Goal: Information Seeking & Learning: Learn about a topic

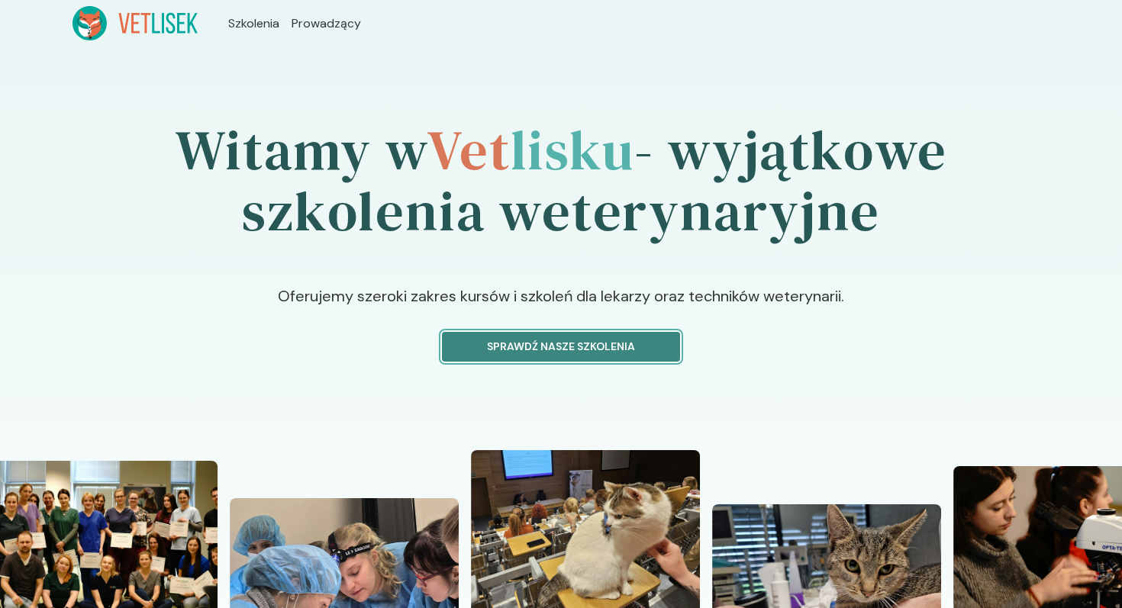
click at [534, 352] on p "Sprawdź nasze szkolenia" at bounding box center [561, 347] width 212 height 16
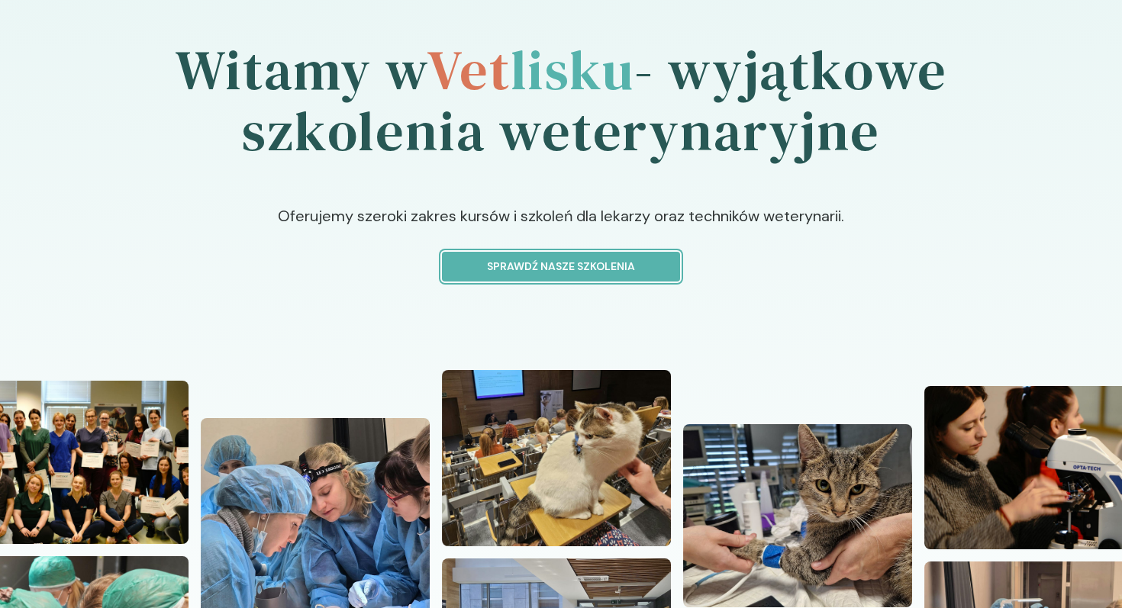
scroll to position [79, 0]
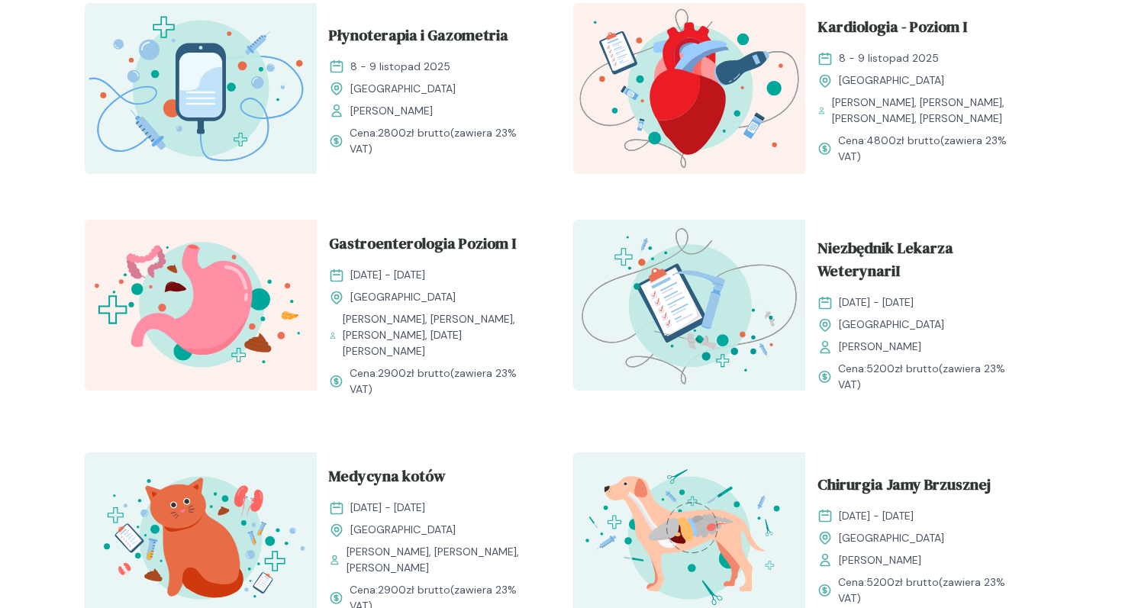
scroll to position [1012, 0]
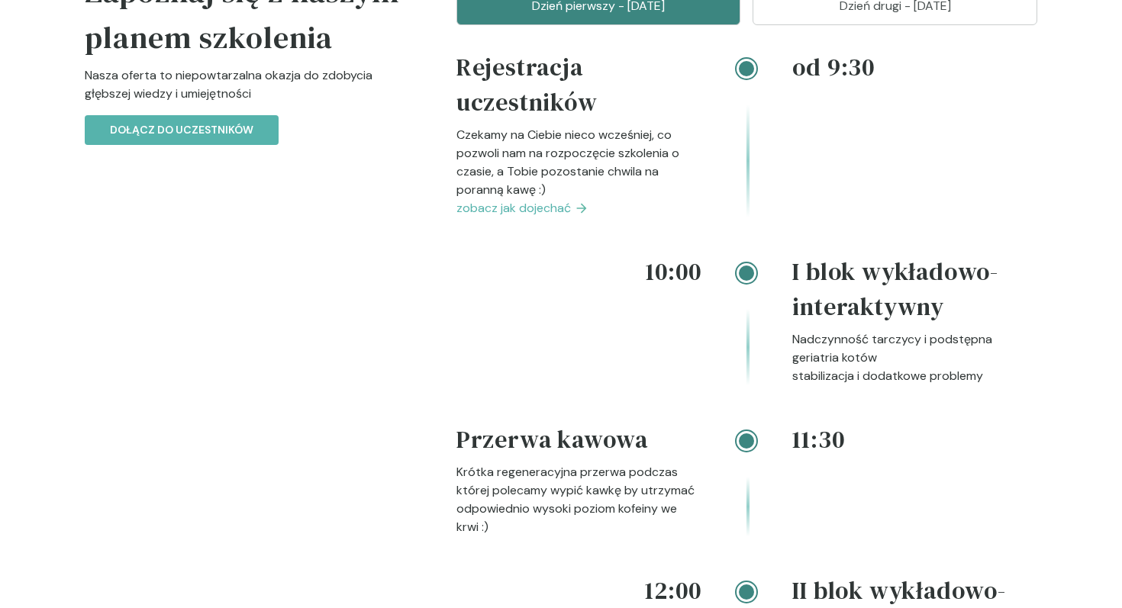
scroll to position [1281, 0]
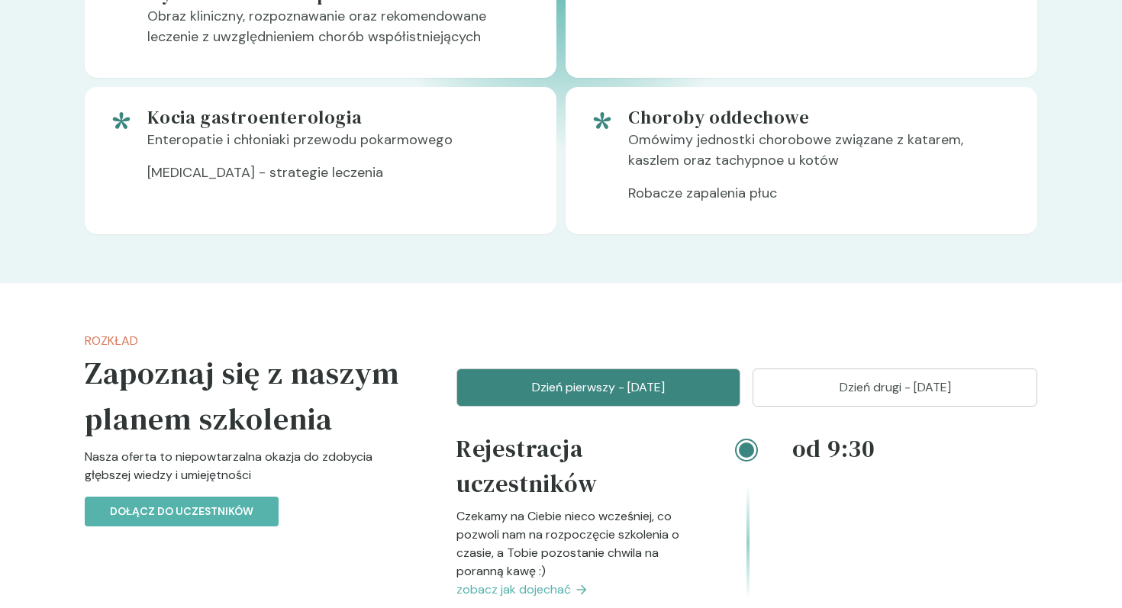
click at [822, 396] on button "Dzień drugi - [DATE]" at bounding box center [895, 388] width 285 height 38
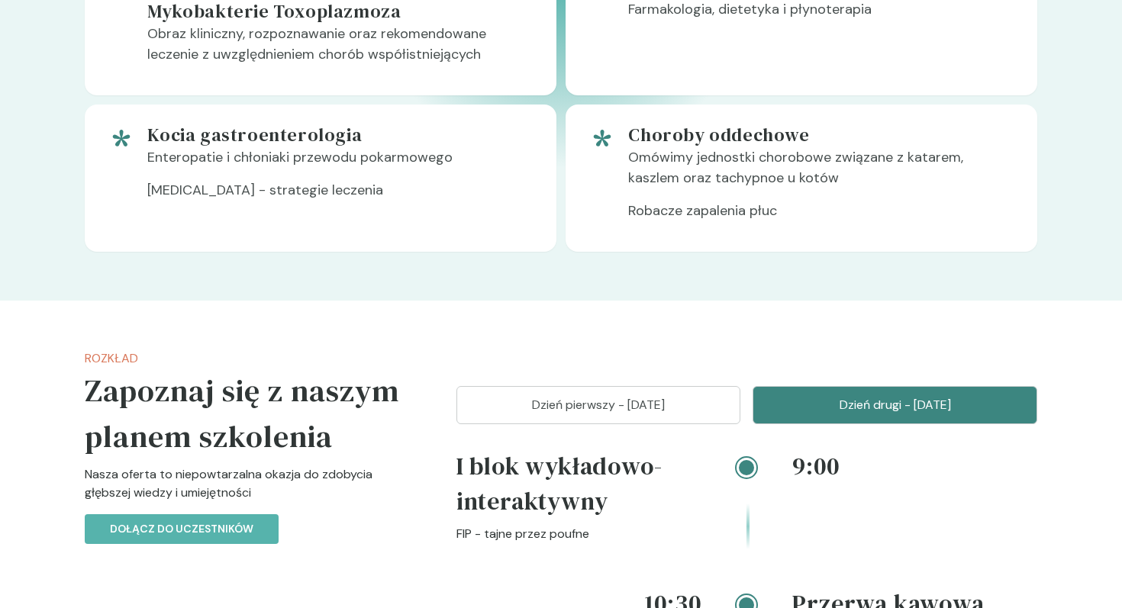
scroll to position [1308, 0]
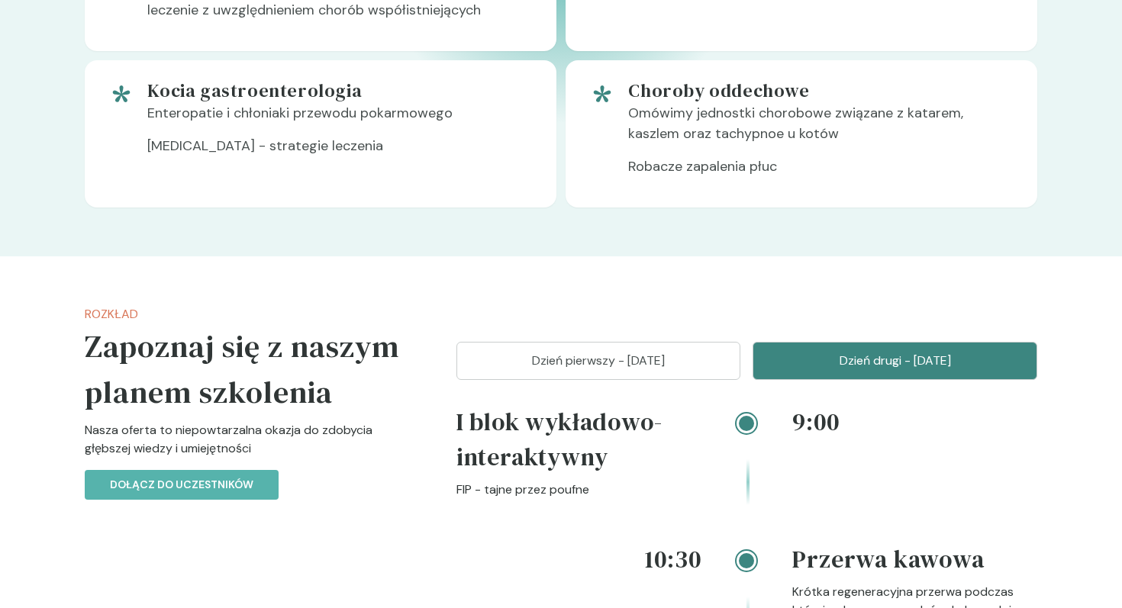
click at [615, 348] on button "Dzień pierwszy - [DATE]" at bounding box center [599, 361] width 285 height 38
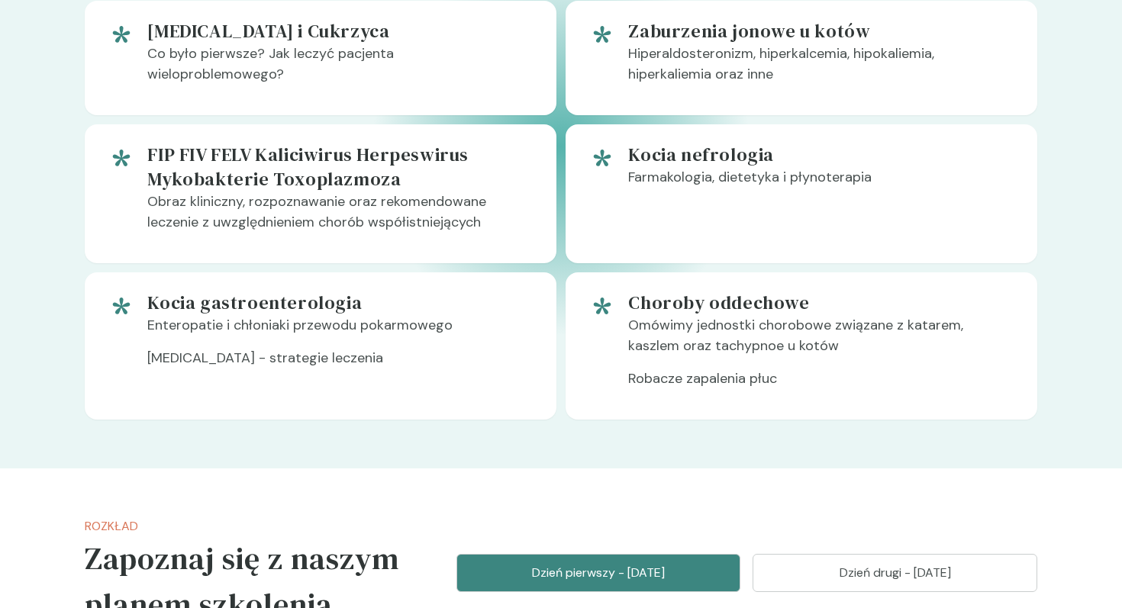
scroll to position [1099, 0]
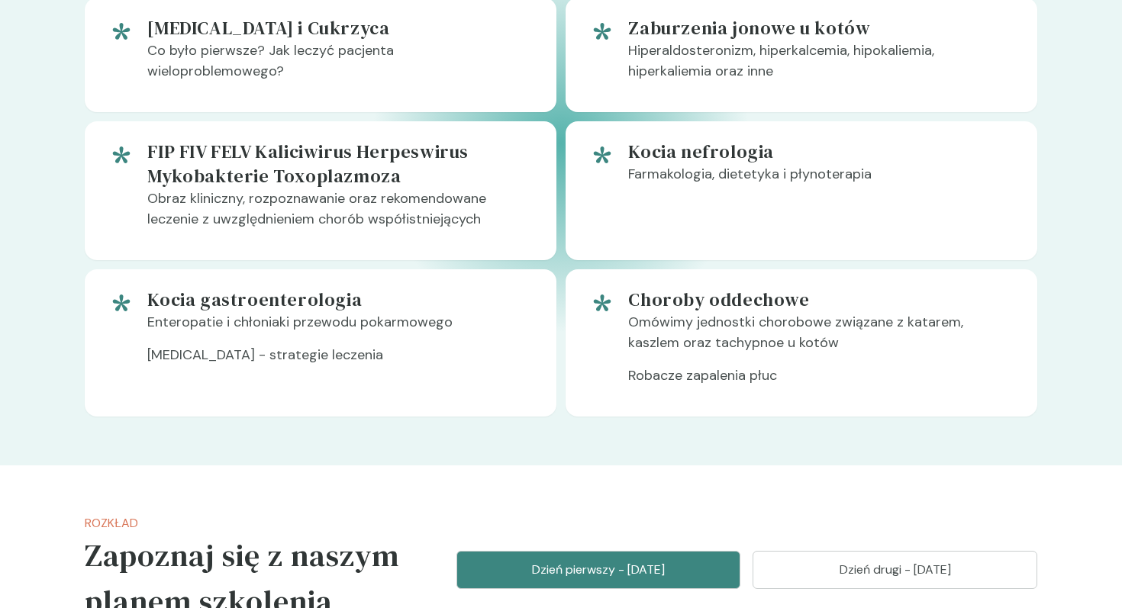
click at [777, 143] on h5 "Kocia nefrologia" at bounding box center [820, 152] width 385 height 24
click at [750, 143] on h5 "Kocia nefrologia" at bounding box center [820, 152] width 385 height 24
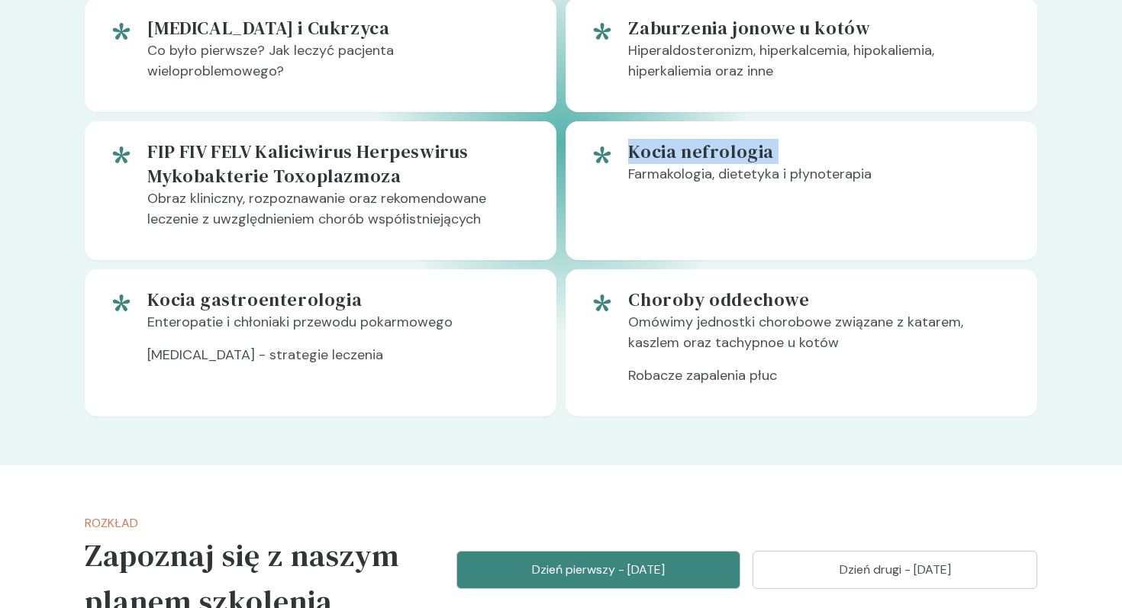
click at [750, 143] on h5 "Kocia nefrologia" at bounding box center [820, 152] width 385 height 24
click at [798, 188] on p "Farmakologia, dietetyka i płynoterapia" at bounding box center [820, 180] width 385 height 33
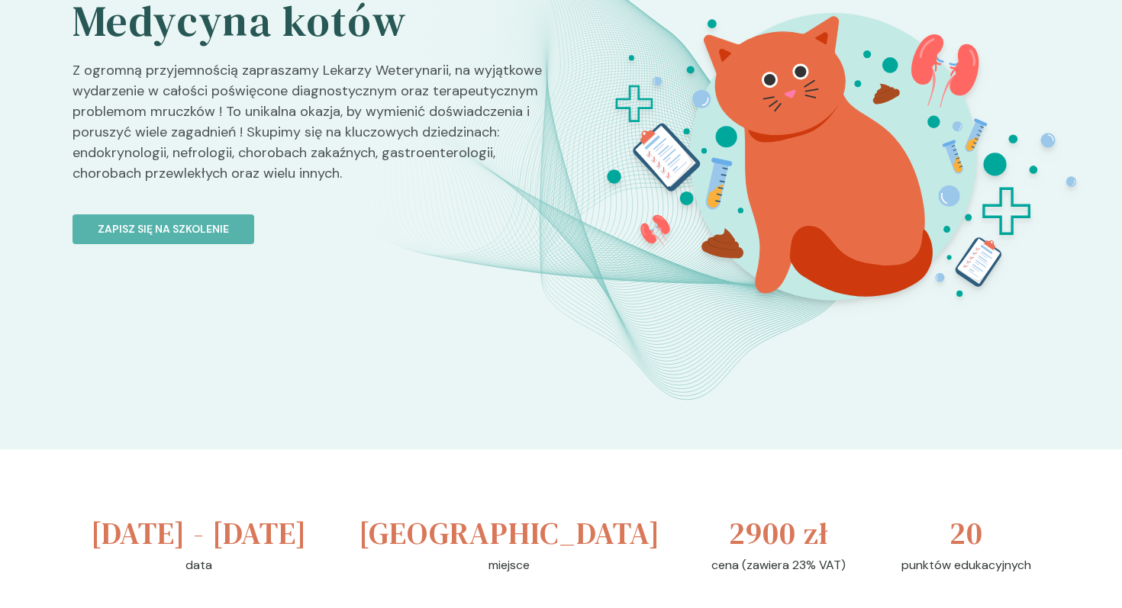
scroll to position [375, 0]
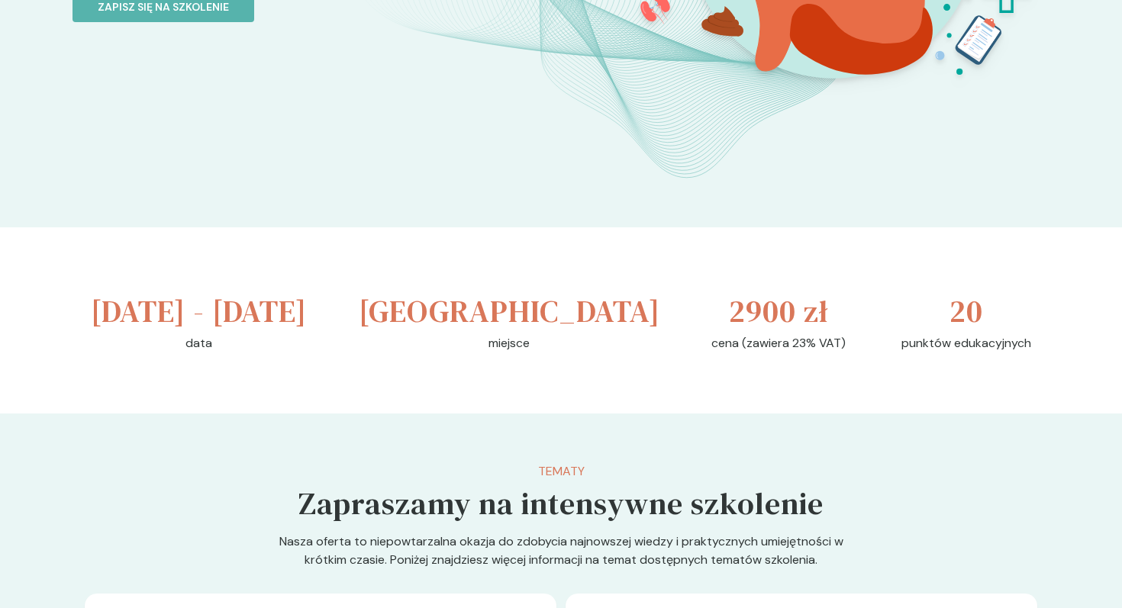
click at [734, 304] on div at bounding box center [831, 31] width 542 height 596
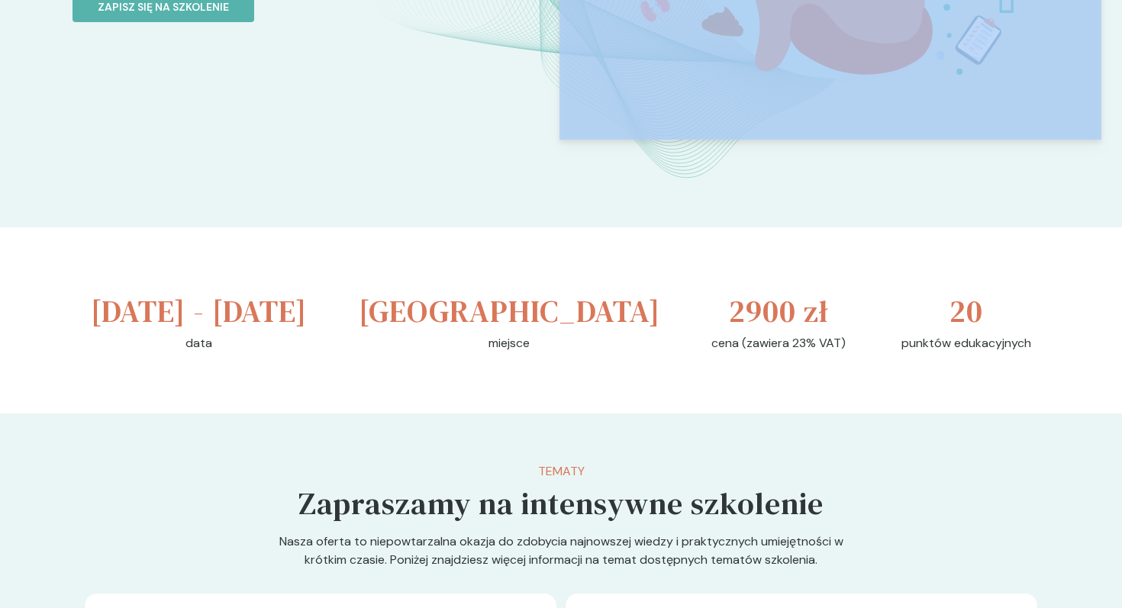
click at [734, 304] on div at bounding box center [831, 31] width 542 height 596
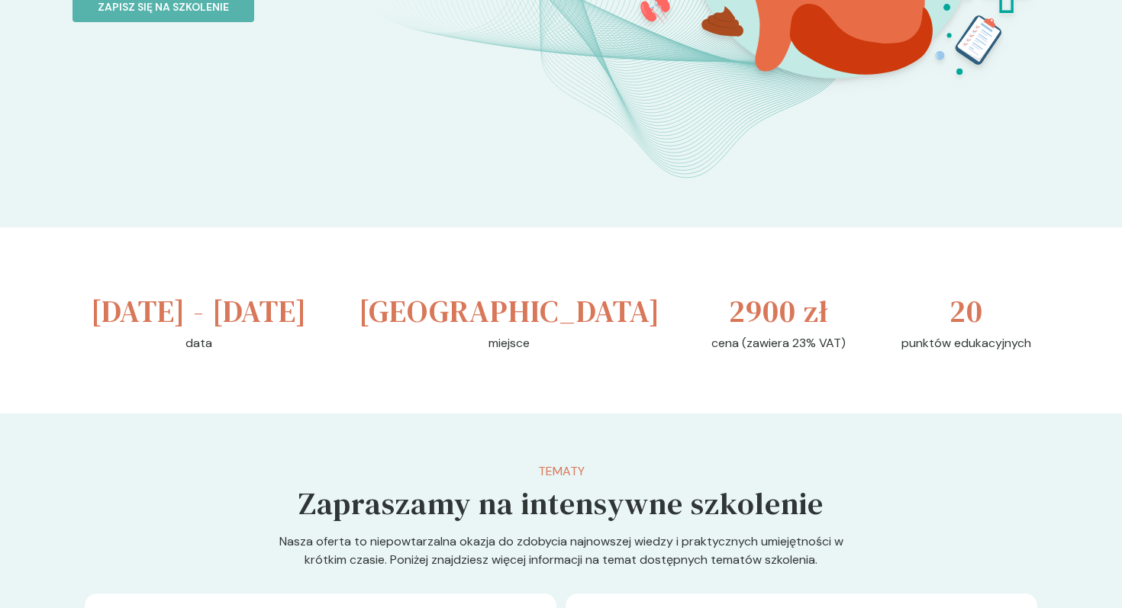
click at [700, 324] on div at bounding box center [831, 31] width 542 height 596
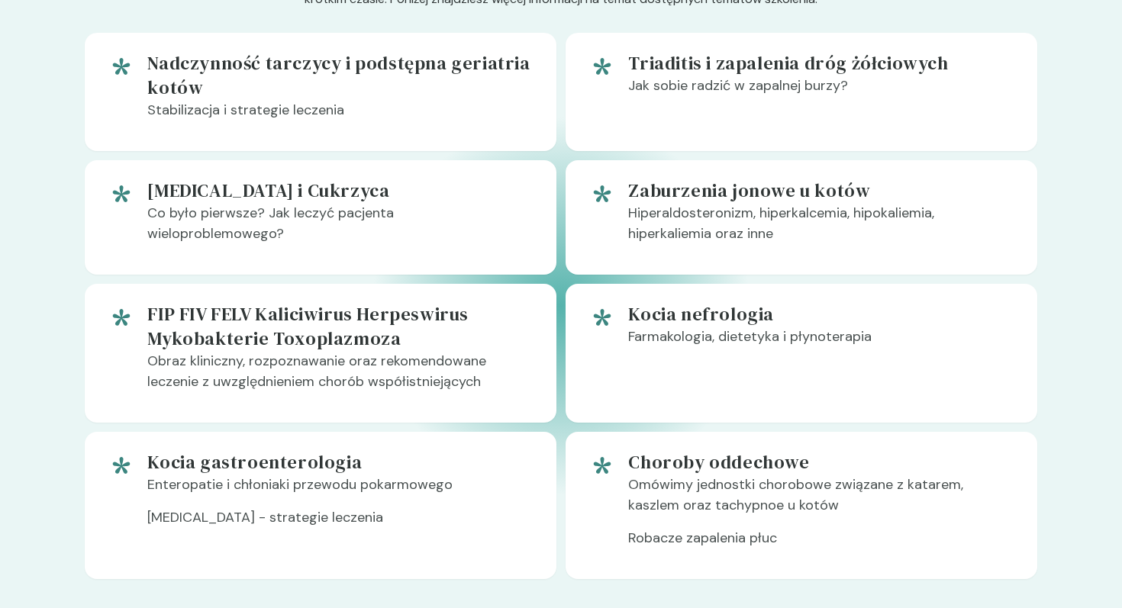
scroll to position [922, 0]
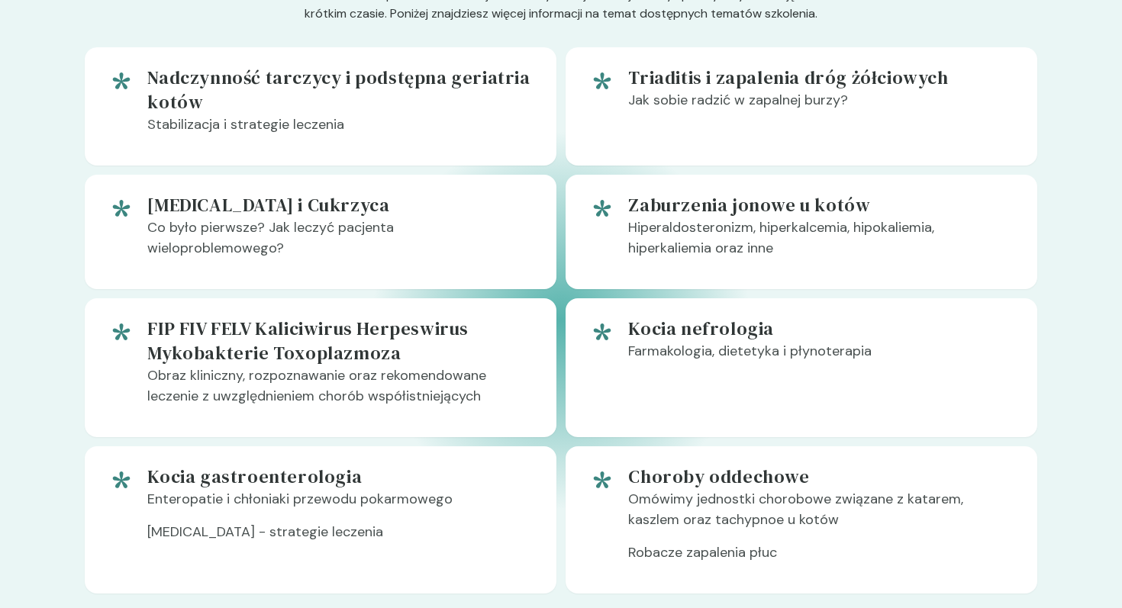
click at [437, 98] on h5 "Nadczynność tarczycy i podstępna geriatria kotów" at bounding box center [339, 90] width 385 height 49
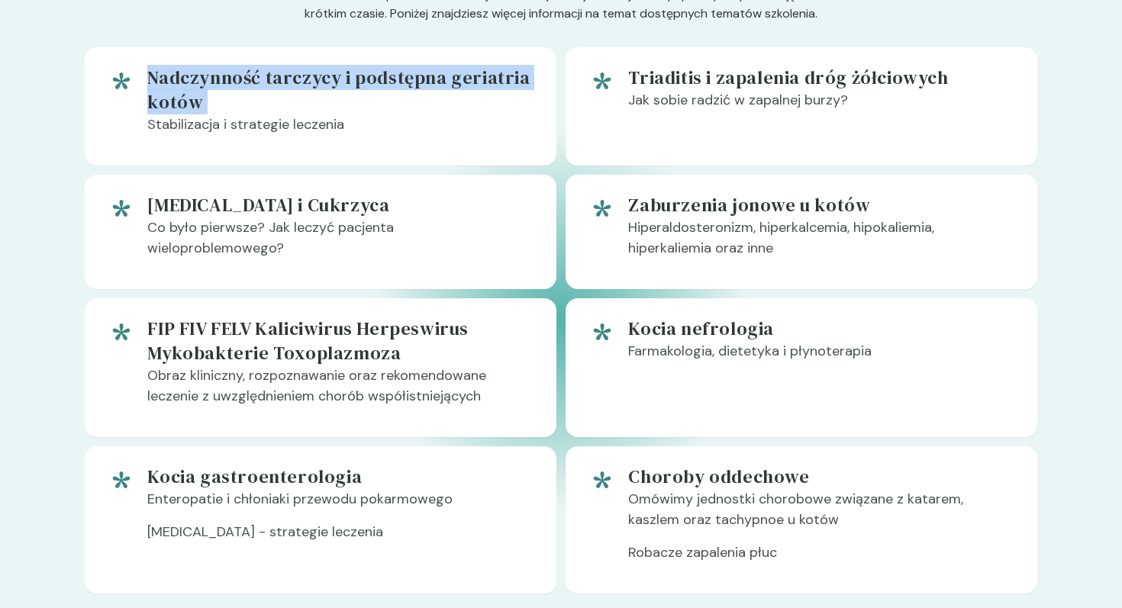
click at [437, 98] on h5 "Nadczynność tarczycy i podstępna geriatria kotów" at bounding box center [339, 90] width 385 height 49
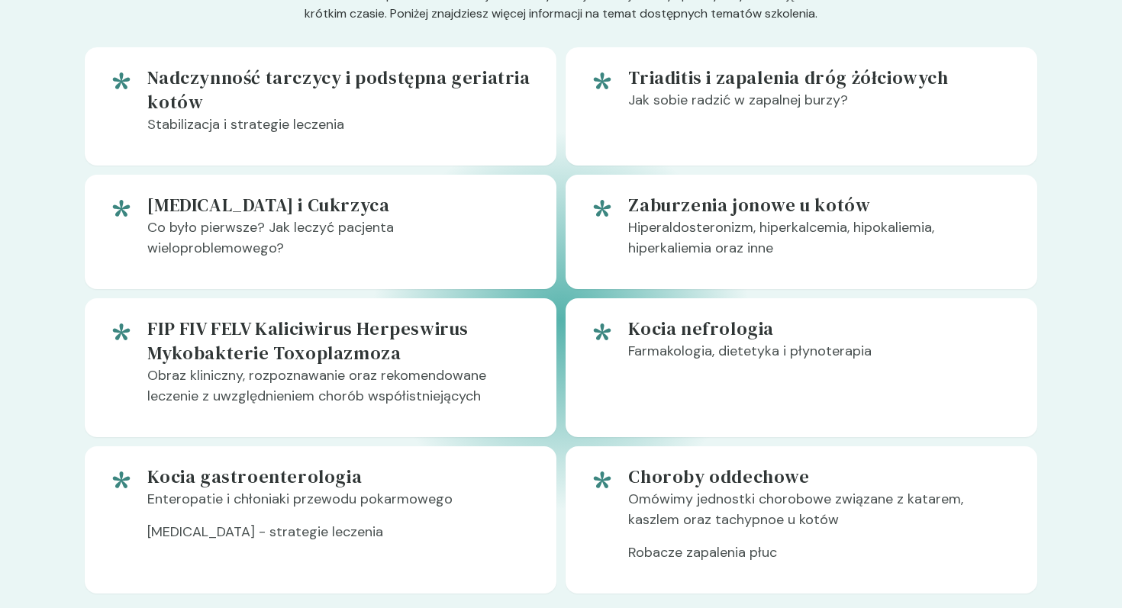
click at [623, 264] on div at bounding box center [609, 232] width 38 height 78
click at [667, 74] on h5 "Triaditis i zapalenia dróg żółciowych" at bounding box center [820, 78] width 385 height 24
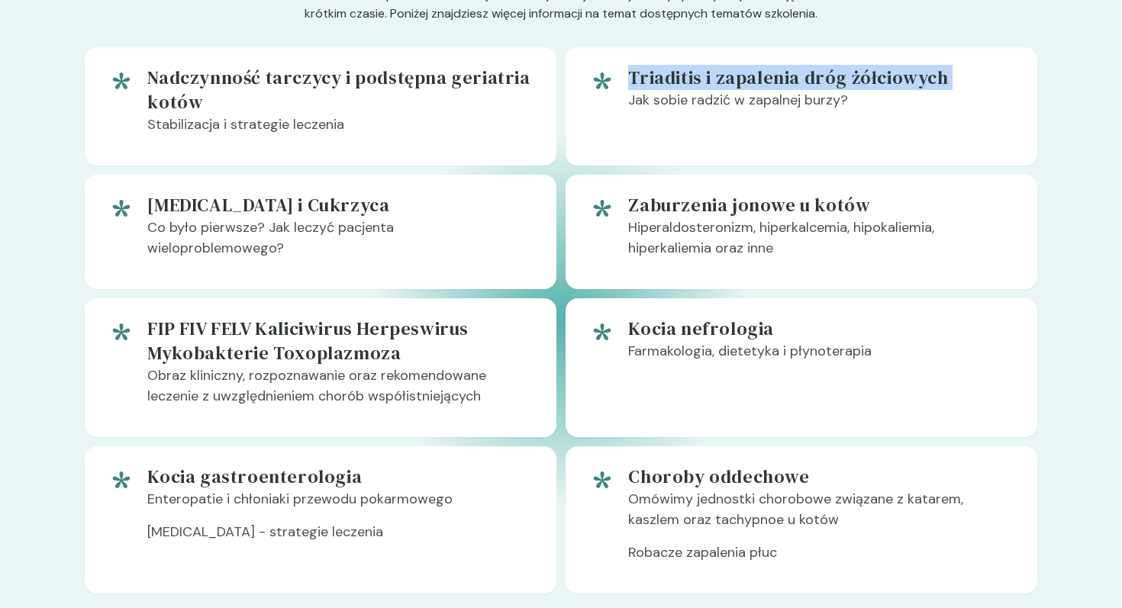
click at [667, 74] on h5 "Triaditis i zapalenia dróg żółciowych" at bounding box center [820, 78] width 385 height 24
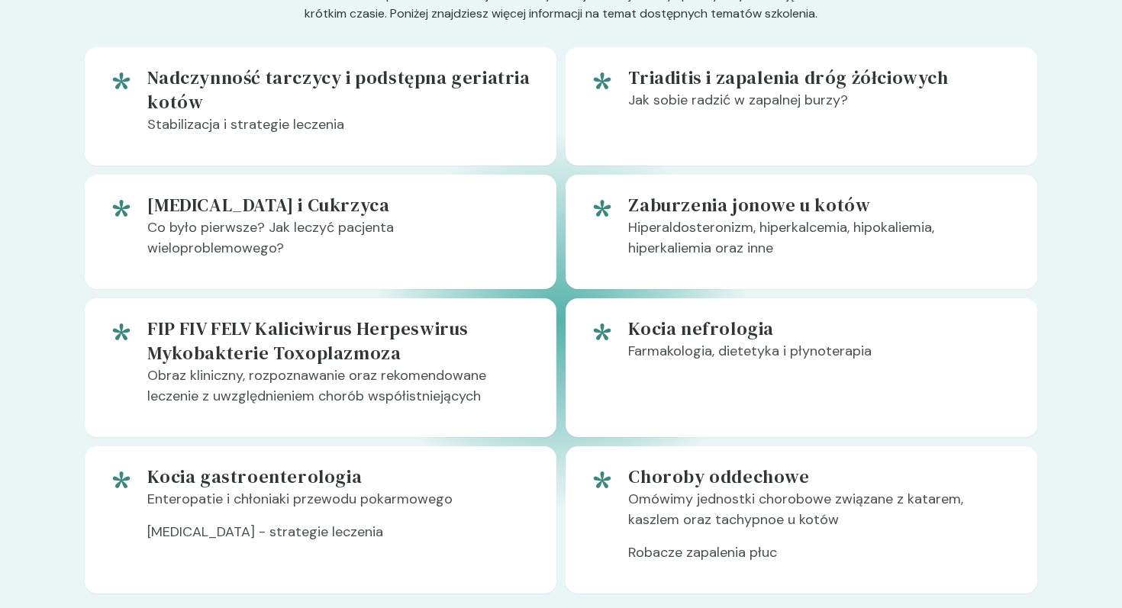
click at [673, 103] on p "Jak sobie radzić w zapalnej burzy?" at bounding box center [820, 106] width 385 height 33
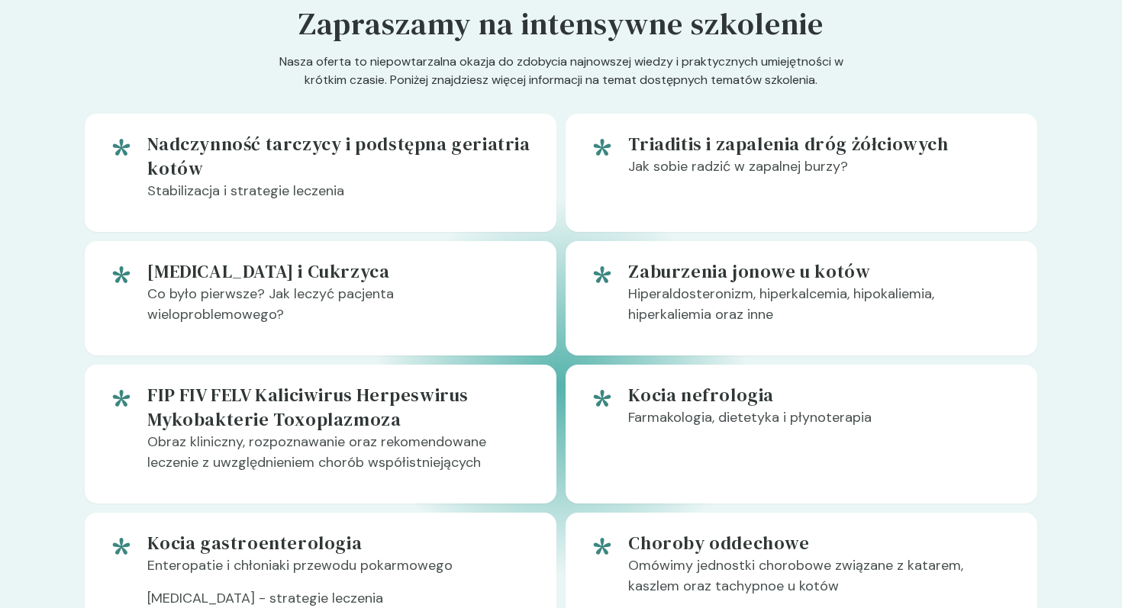
scroll to position [851, 0]
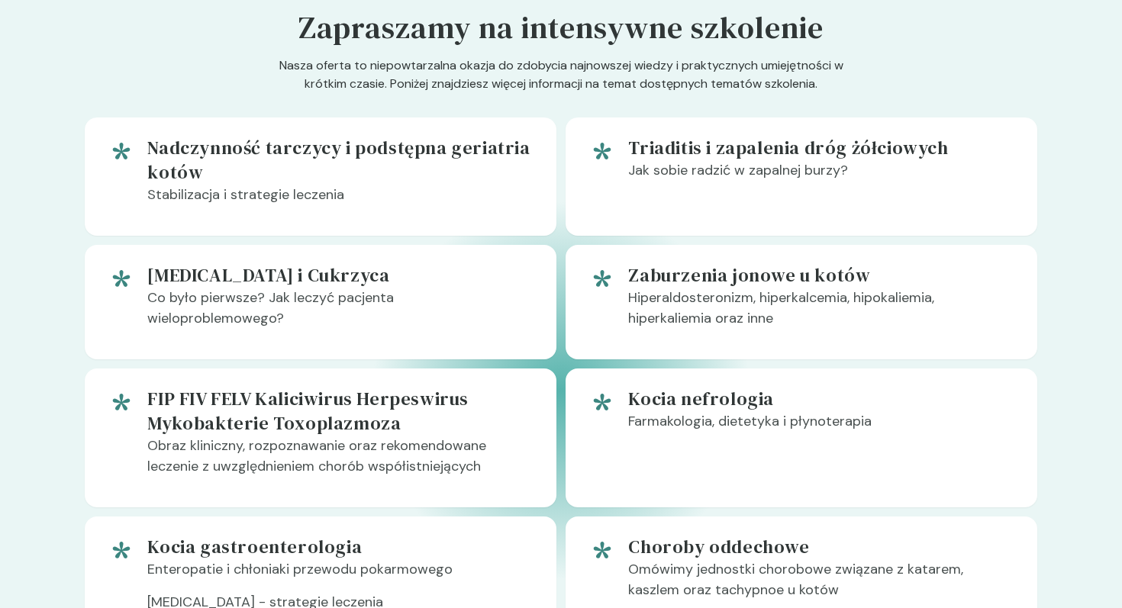
click at [234, 266] on h5 "Pancreatitis i Cukrzyca" at bounding box center [339, 275] width 385 height 24
click at [346, 295] on p "Co było pierwsze? Jak leczyć pacjenta wieloproblemowego?" at bounding box center [339, 314] width 385 height 53
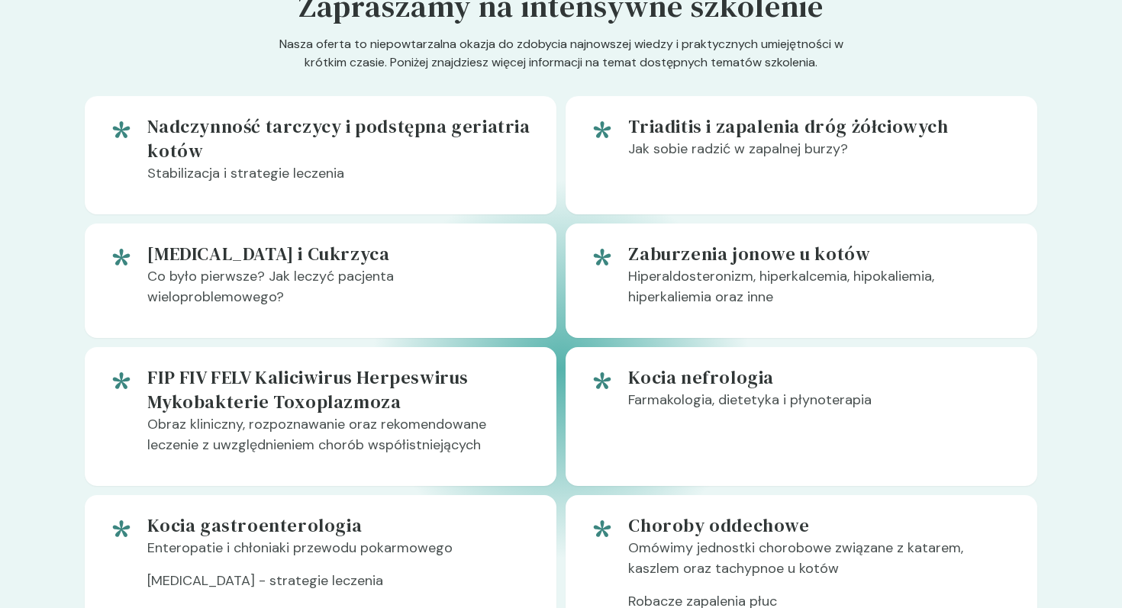
scroll to position [873, 0]
click at [412, 153] on h5 "Nadczynność tarczycy i podstępna geriatria kotów" at bounding box center [339, 138] width 385 height 49
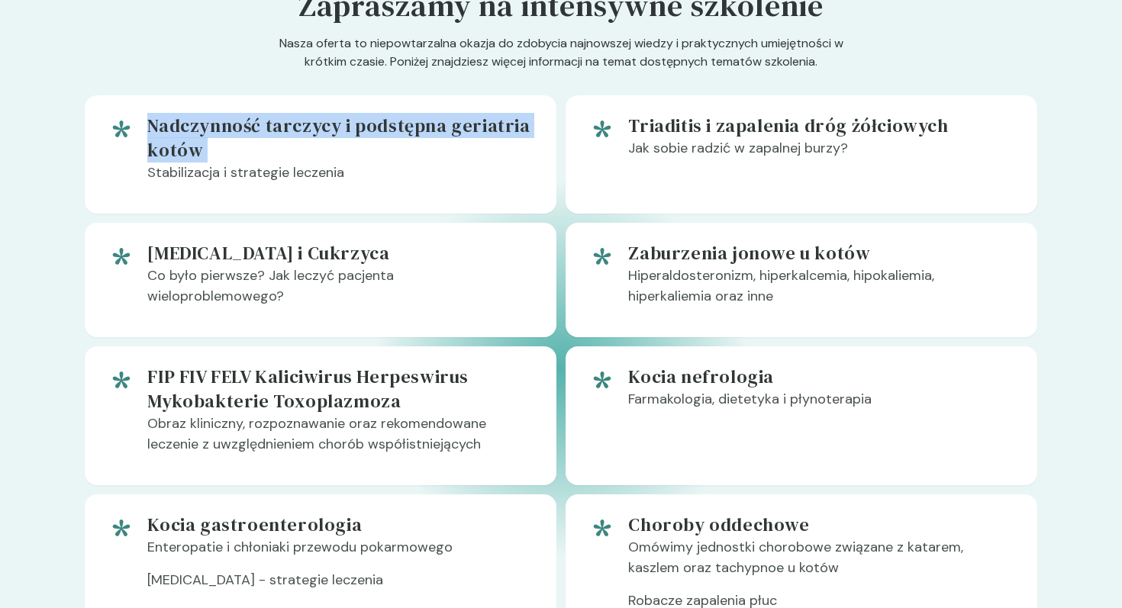
click at [412, 153] on h5 "Nadczynność tarczycy i podstępna geriatria kotów" at bounding box center [339, 138] width 385 height 49
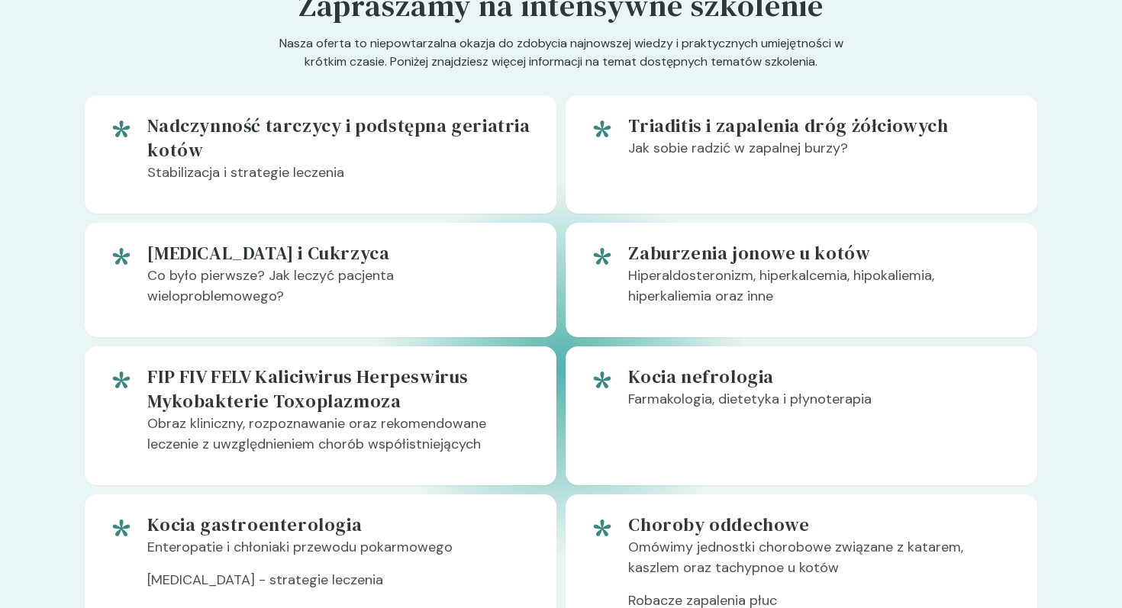
click at [455, 166] on p "Stabilizacja i strategie leczenia" at bounding box center [339, 179] width 385 height 33
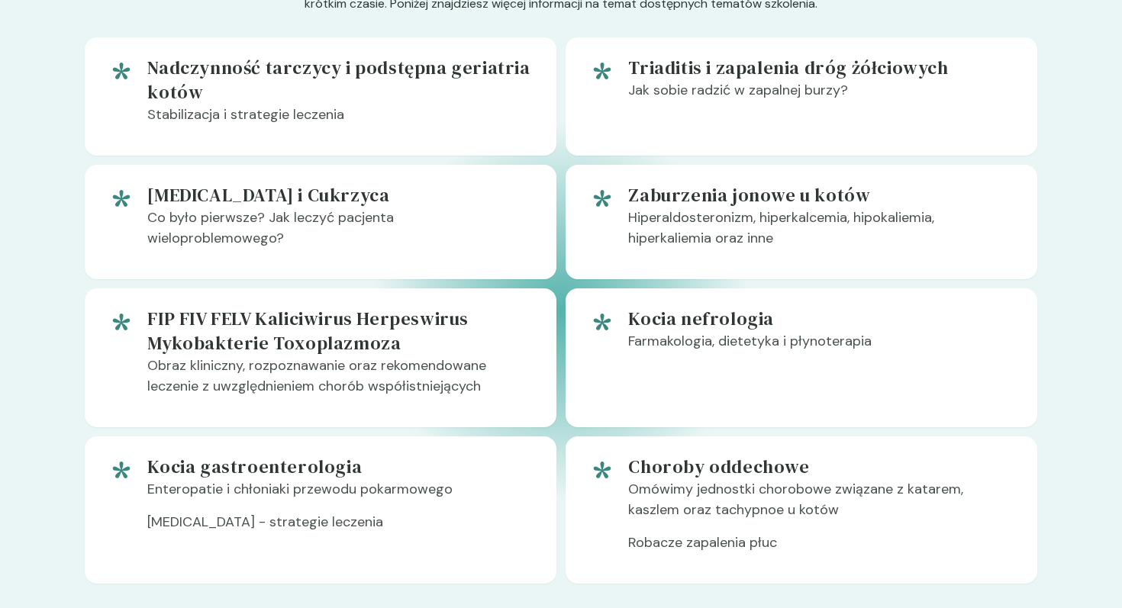
scroll to position [902, 0]
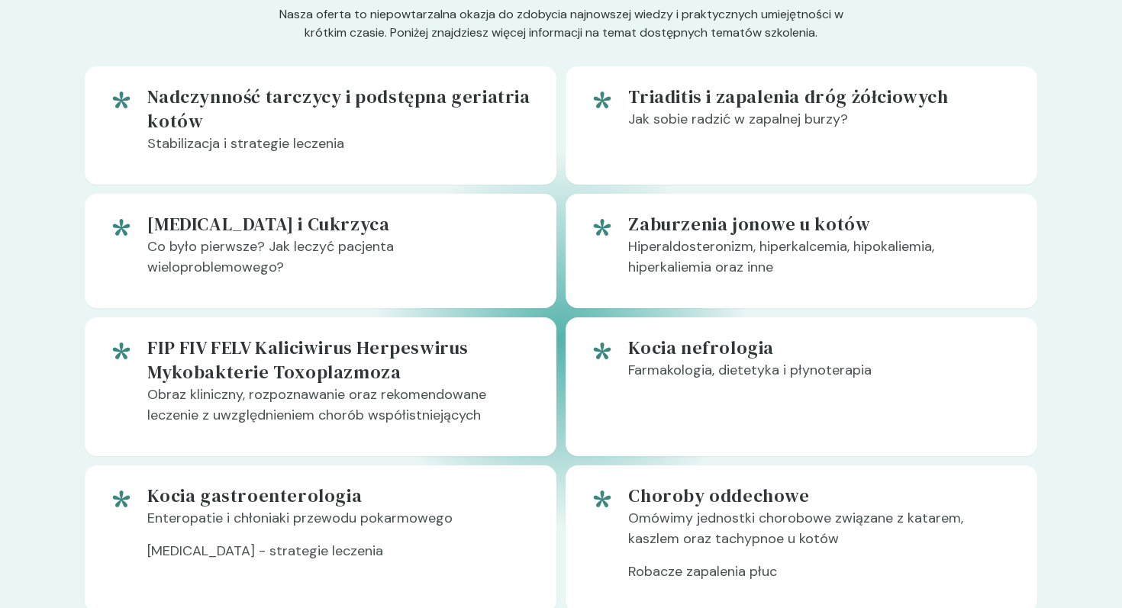
click at [398, 115] on h5 "Nadczynność tarczycy i podstępna geriatria kotów" at bounding box center [339, 109] width 385 height 49
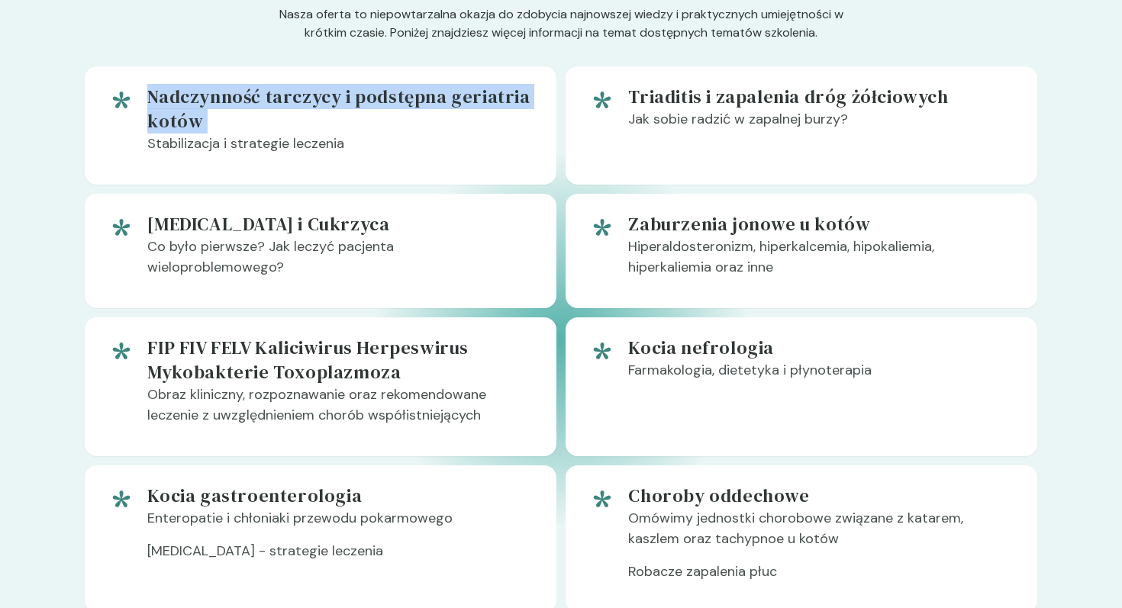
click at [398, 115] on h5 "Nadczynność tarczycy i podstępna geriatria kotów" at bounding box center [339, 109] width 385 height 49
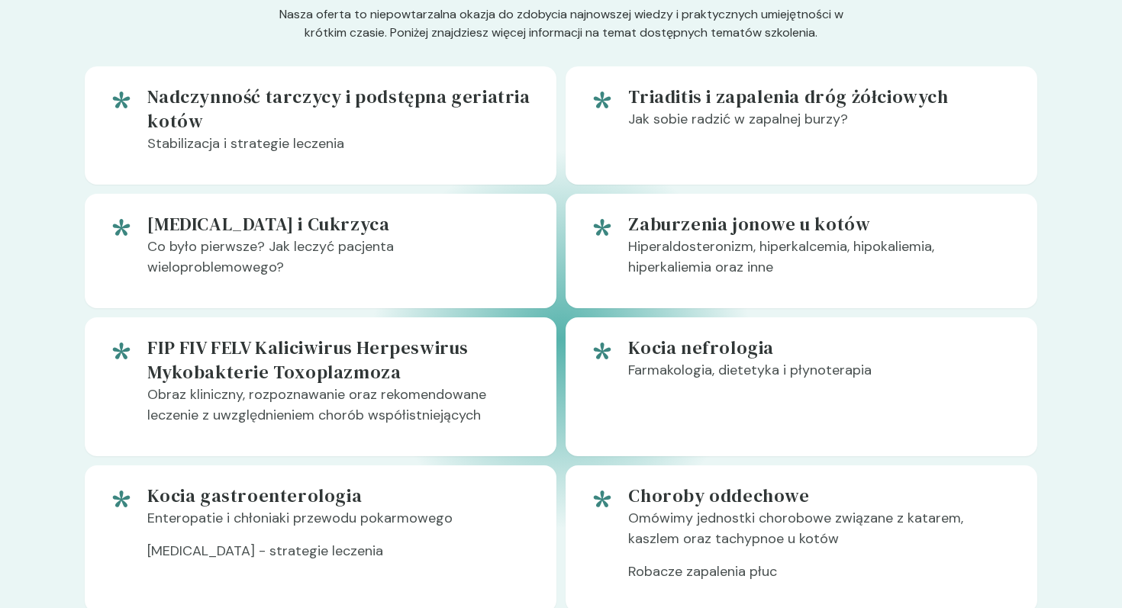
click at [682, 107] on h5 "Triaditis i zapalenia dróg żółciowych" at bounding box center [820, 97] width 385 height 24
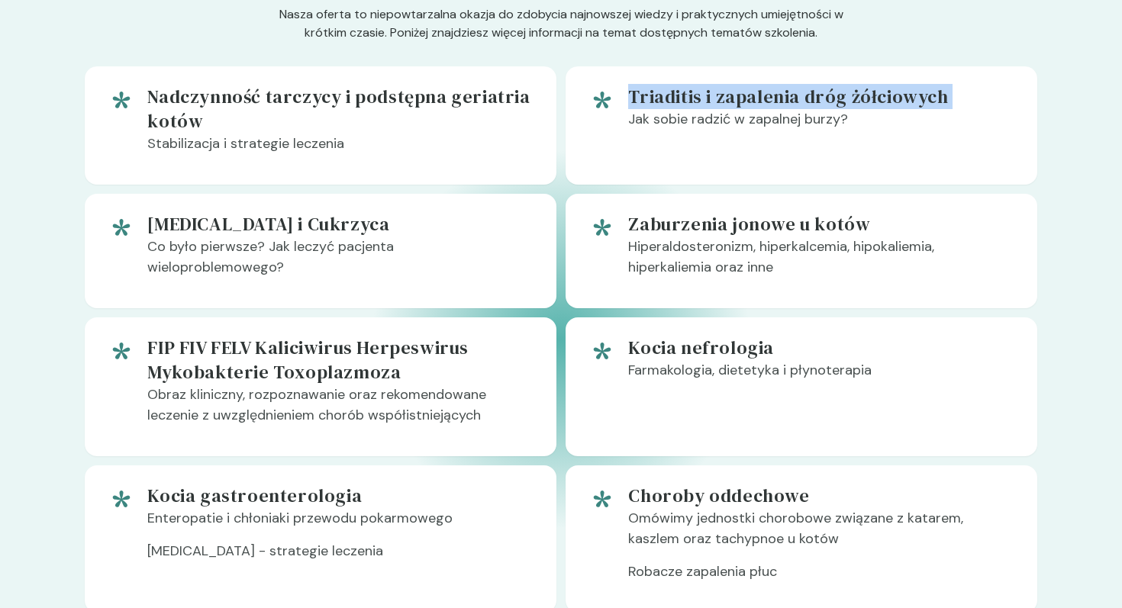
click at [682, 107] on h5 "Triaditis i zapalenia dróg żółciowych" at bounding box center [820, 97] width 385 height 24
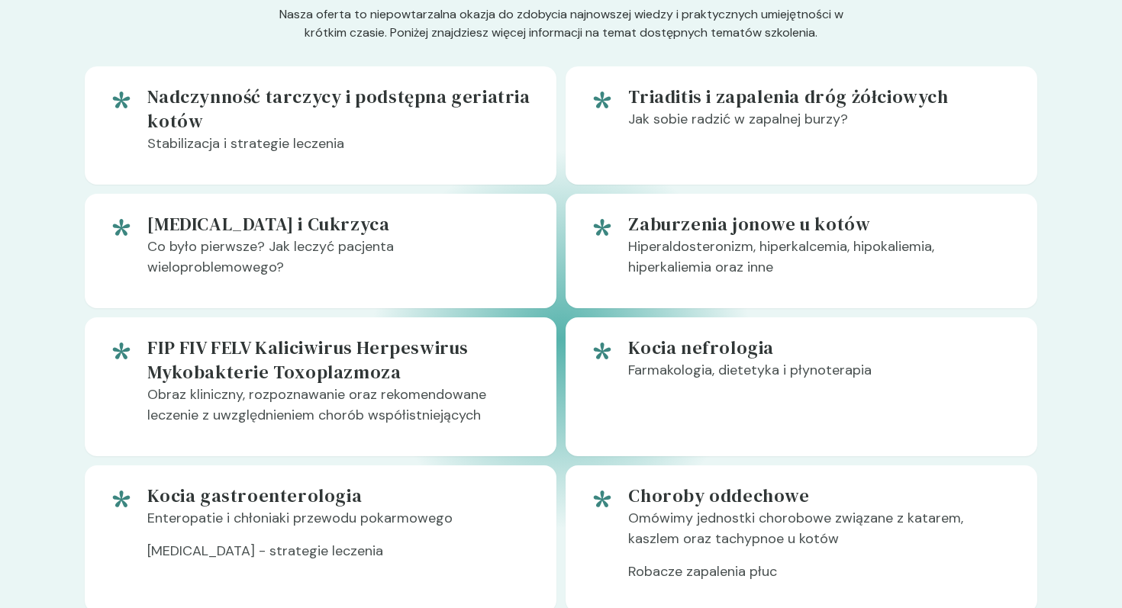
click at [225, 229] on h5 "Pancreatitis i Cukrzyca" at bounding box center [339, 224] width 385 height 24
click at [308, 234] on h5 "Pancreatitis i Cukrzyca" at bounding box center [339, 224] width 385 height 24
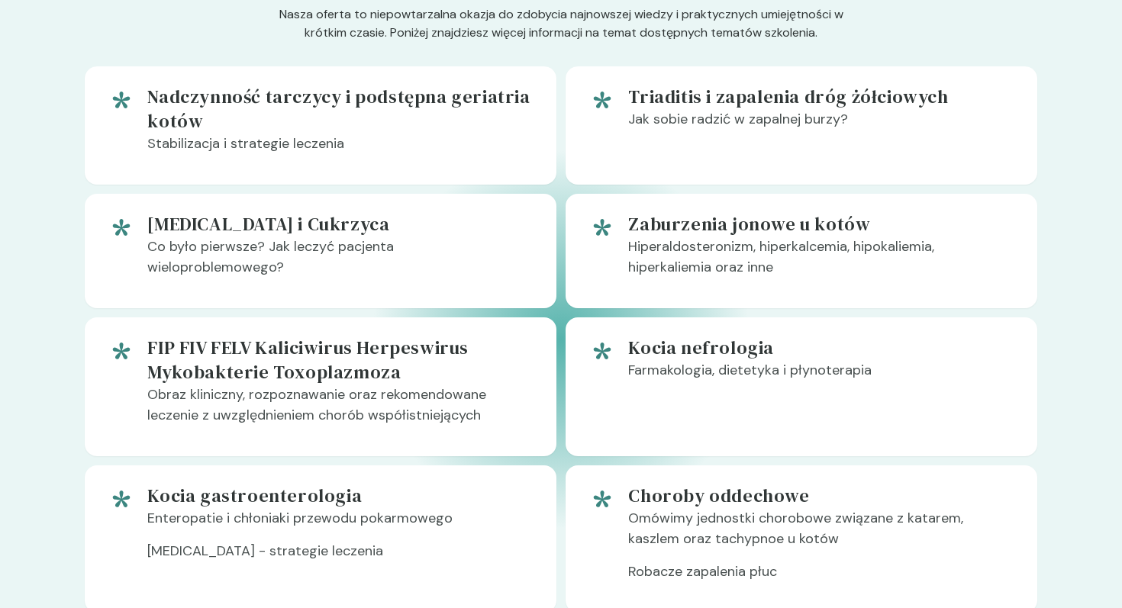
click at [380, 275] on div "Pancreatitis i Cukrzyca Co było pierwsze? Jak leczyć pacjenta wieloproblemowego?" at bounding box center [339, 251] width 385 height 78
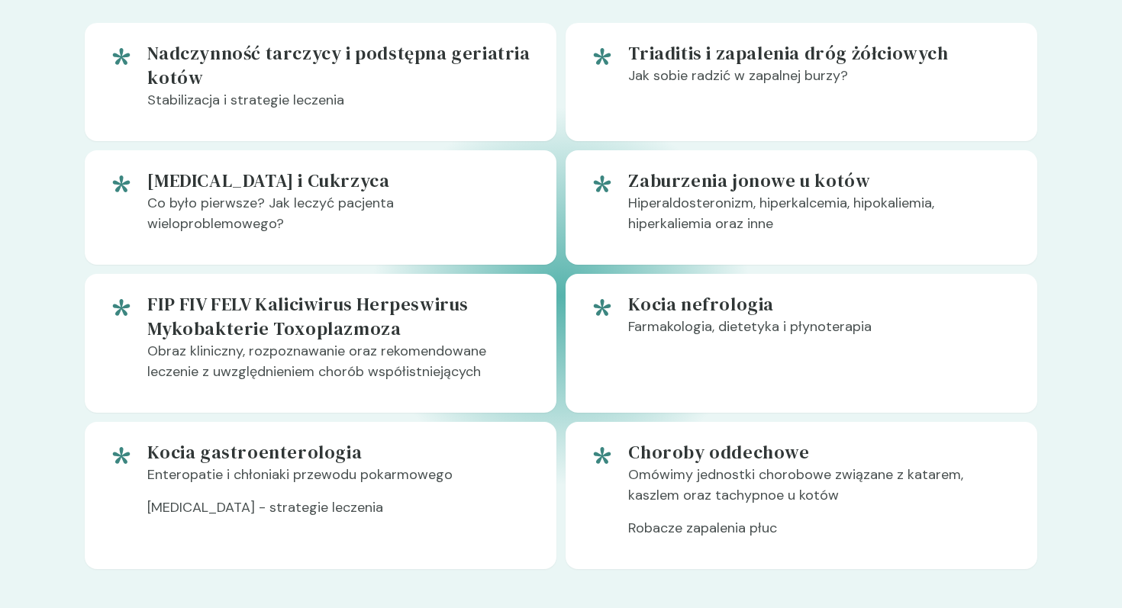
scroll to position [973, 0]
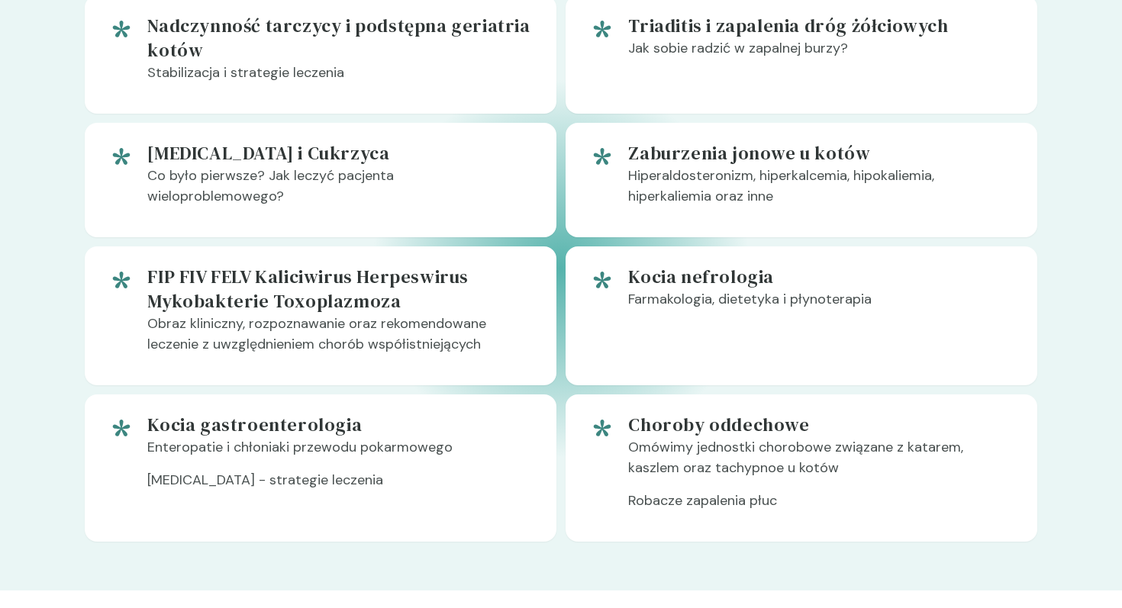
click at [281, 278] on h5 "FIP FIV FELV Kaliciwirus Herpeswirus Mykobakterie Toxoplazmoza" at bounding box center [339, 289] width 385 height 49
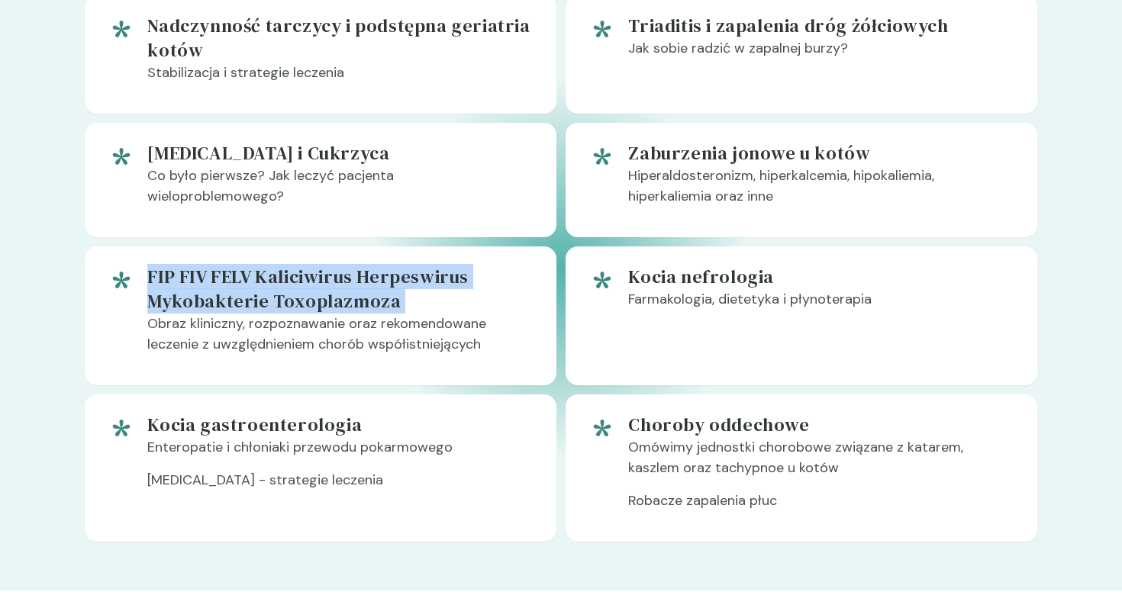
click at [285, 278] on h5 "FIP FIV FELV Kaliciwirus Herpeswirus Mykobakterie Toxoplazmoza" at bounding box center [339, 289] width 385 height 49
click at [351, 278] on h5 "FIP FIV FELV Kaliciwirus Herpeswirus Mykobakterie Toxoplazmoza" at bounding box center [339, 289] width 385 height 49
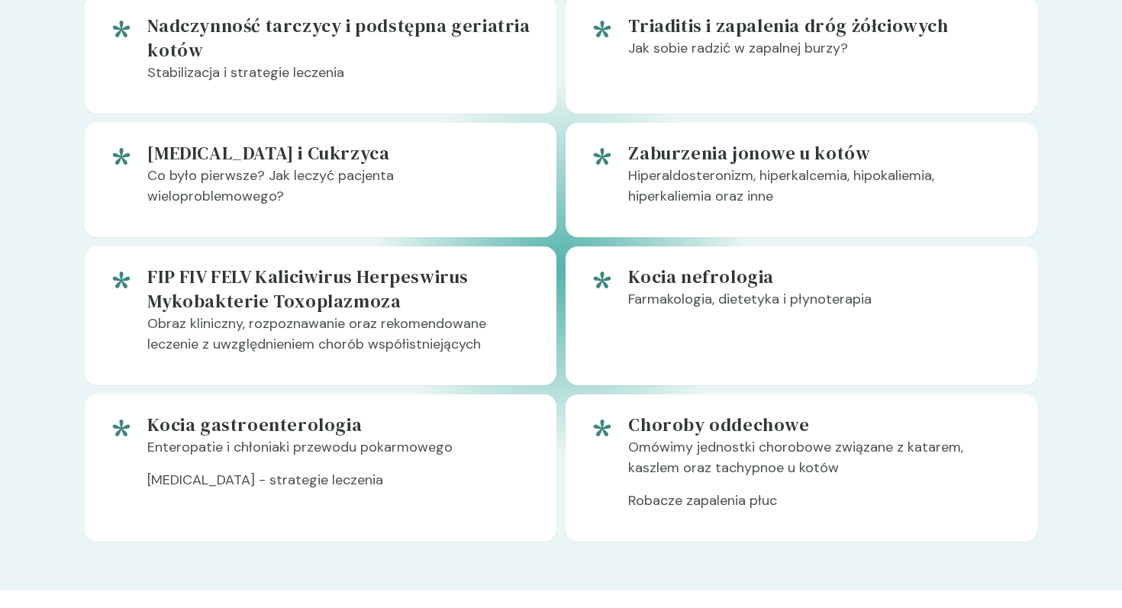
click at [425, 285] on h5 "FIP FIV FELV Kaliciwirus Herpeswirus Mykobakterie Toxoplazmoza" at bounding box center [339, 289] width 385 height 49
click at [346, 277] on h5 "FIP FIV FELV Kaliciwirus Herpeswirus Mykobakterie Toxoplazmoza" at bounding box center [339, 289] width 385 height 49
drag, startPoint x: 255, startPoint y: 274, endPoint x: 468, endPoint y: 283, distance: 213.2
click at [468, 283] on h5 "FIP FIV FELV Kaliciwirus Herpeswirus Mykobakterie Toxoplazmoza" at bounding box center [339, 289] width 385 height 49
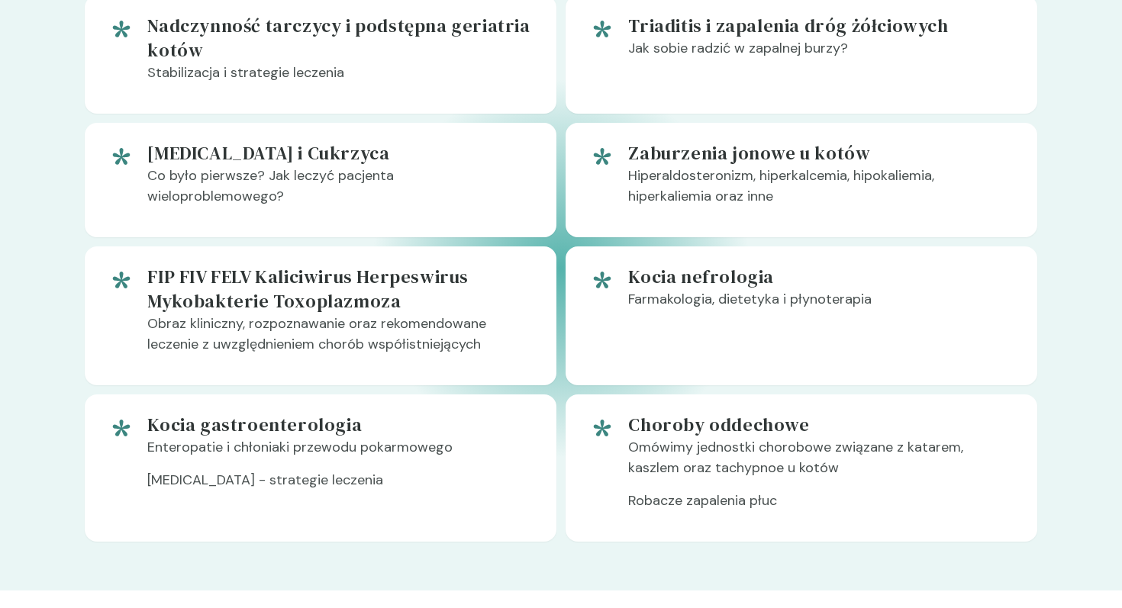
click at [744, 347] on div "Kocia nefrologia Farmakologia, dietetyka i płynoterapia" at bounding box center [820, 316] width 385 height 102
drag, startPoint x: 262, startPoint y: 273, endPoint x: 465, endPoint y: 279, distance: 203.2
click at [465, 280] on h5 "FIP FIV FELV Kaliciwirus Herpeswirus Mykobakterie Toxoplazmoza" at bounding box center [339, 289] width 385 height 49
click at [465, 279] on h5 "FIP FIV FELV Kaliciwirus Herpeswirus Mykobakterie Toxoplazmoza" at bounding box center [339, 289] width 385 height 49
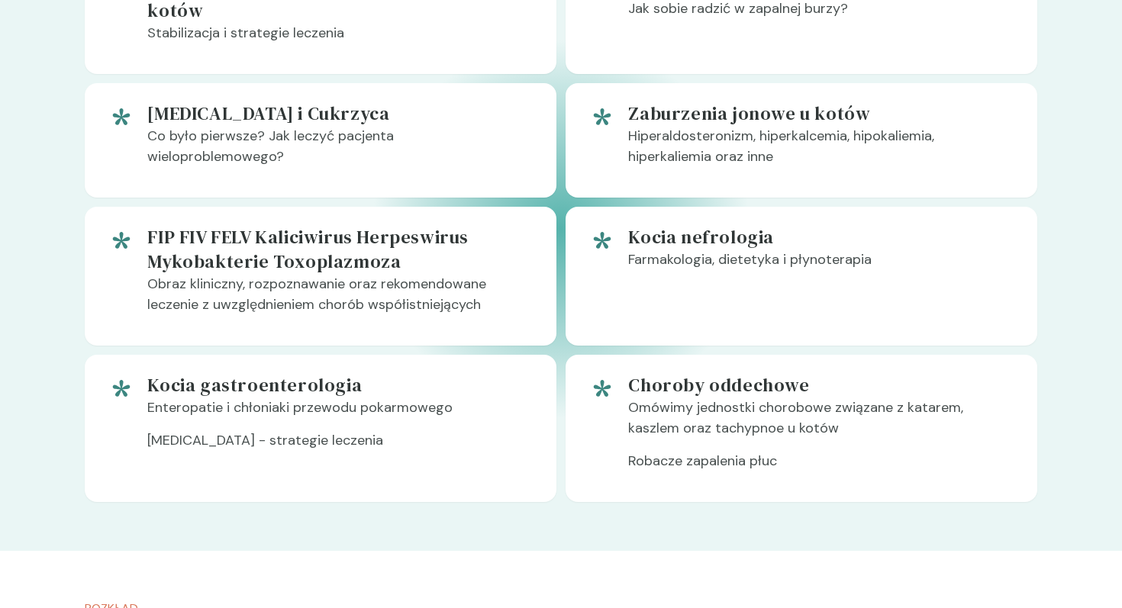
scroll to position [1012, 0]
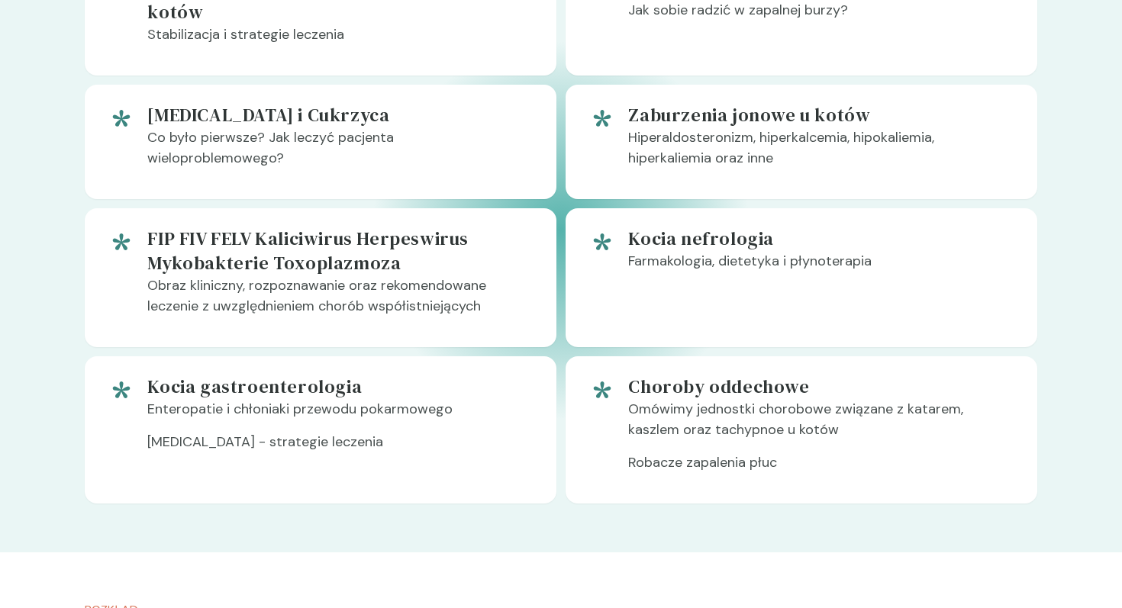
click at [420, 292] on p "Obraz kliniczny, rozpoznawanie oraz rekomendowane leczenie z uwzględnieniem cho…" at bounding box center [339, 302] width 385 height 53
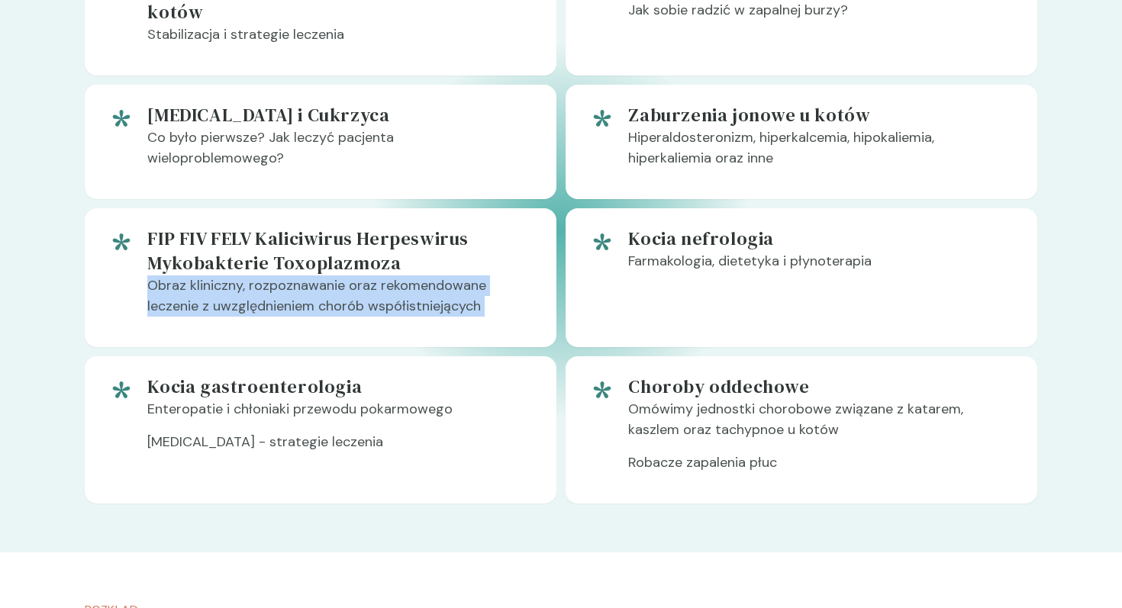
click at [420, 292] on p "Obraz kliniczny, rozpoznawanie oraz rekomendowane leczenie z uwzględnieniem cho…" at bounding box center [339, 302] width 385 height 53
click at [456, 306] on p "Obraz kliniczny, rozpoznawanie oraz rekomendowane leczenie z uwzględnieniem cho…" at bounding box center [339, 302] width 385 height 53
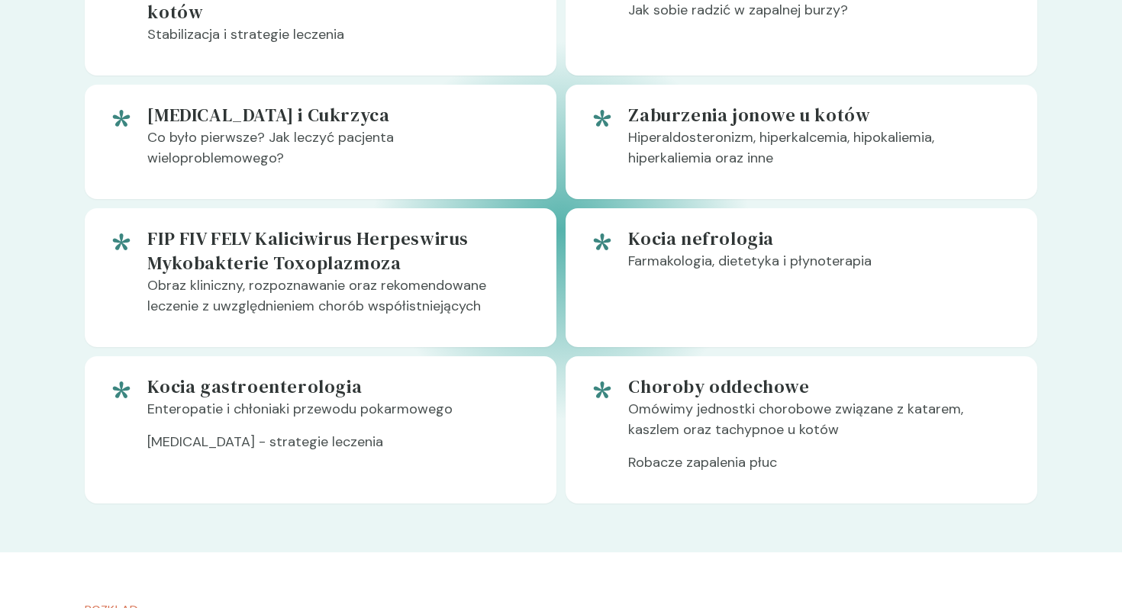
click at [701, 253] on p "Farmakologia, dietetyka i płynoterapia" at bounding box center [820, 267] width 385 height 33
click at [886, 305] on div "Kocia nefrologia Farmakologia, dietetyka i płynoterapia" at bounding box center [820, 278] width 385 height 102
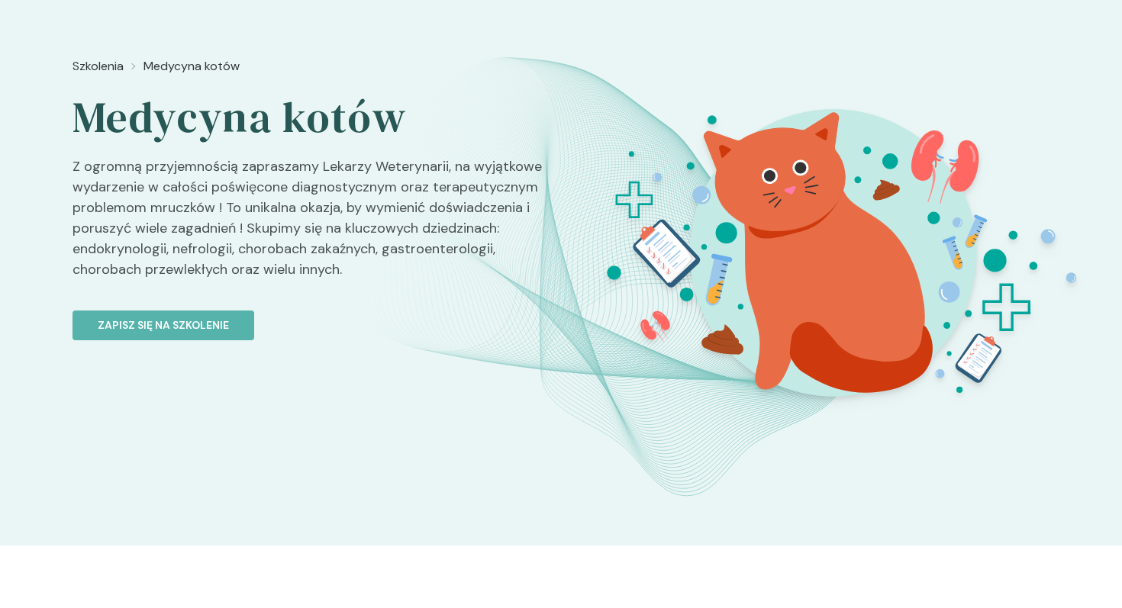
scroll to position [0, 0]
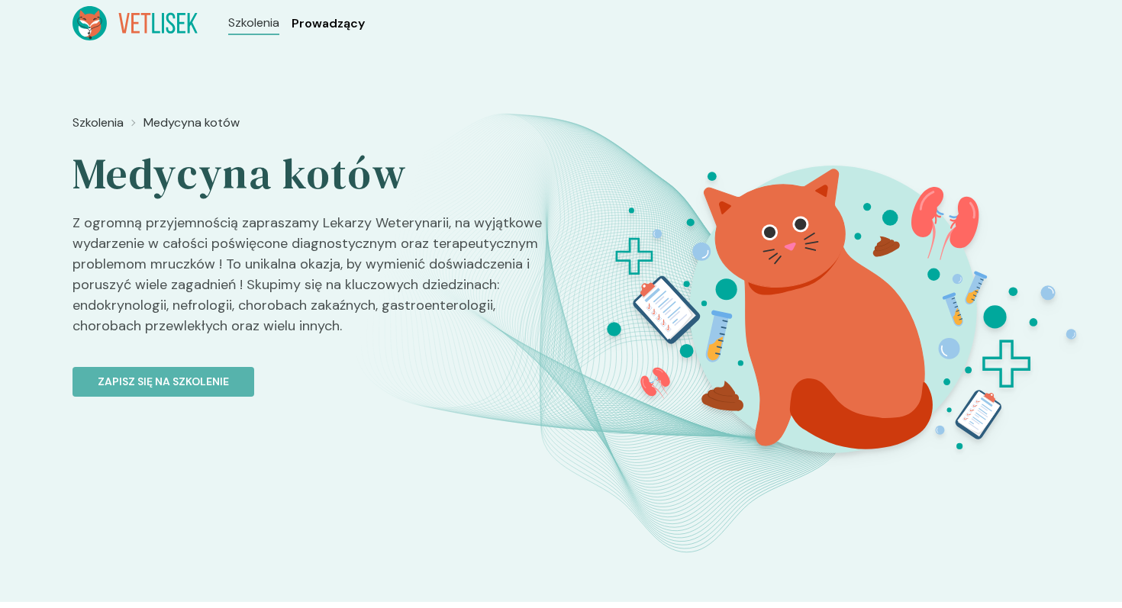
click at [333, 15] on span "Prowadzący" at bounding box center [328, 24] width 73 height 18
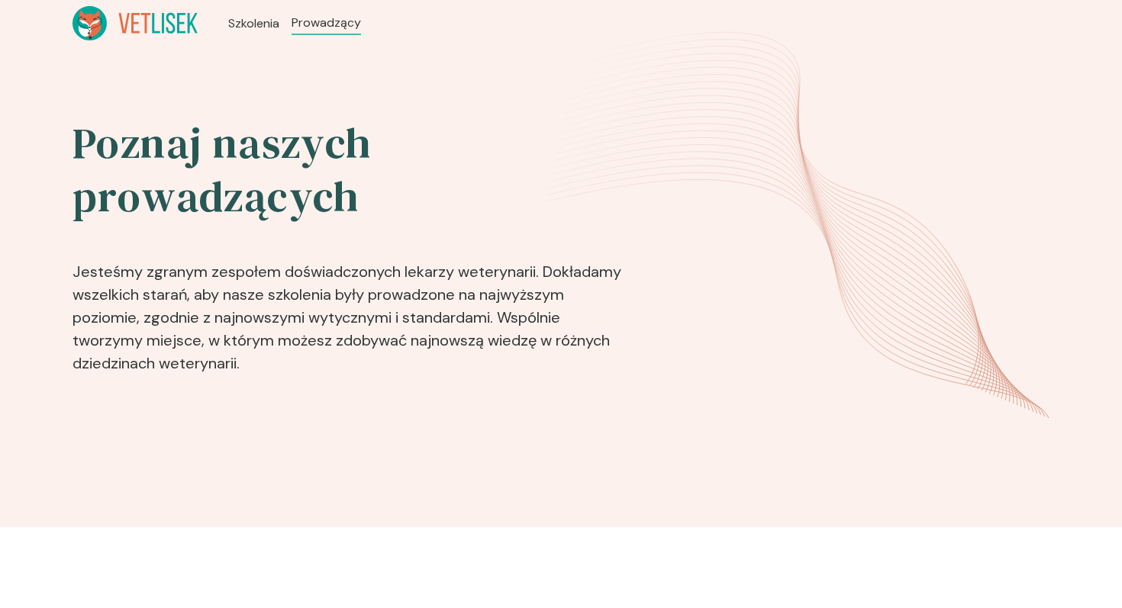
click at [147, 21] on icon at bounding box center [135, 23] width 125 height 34
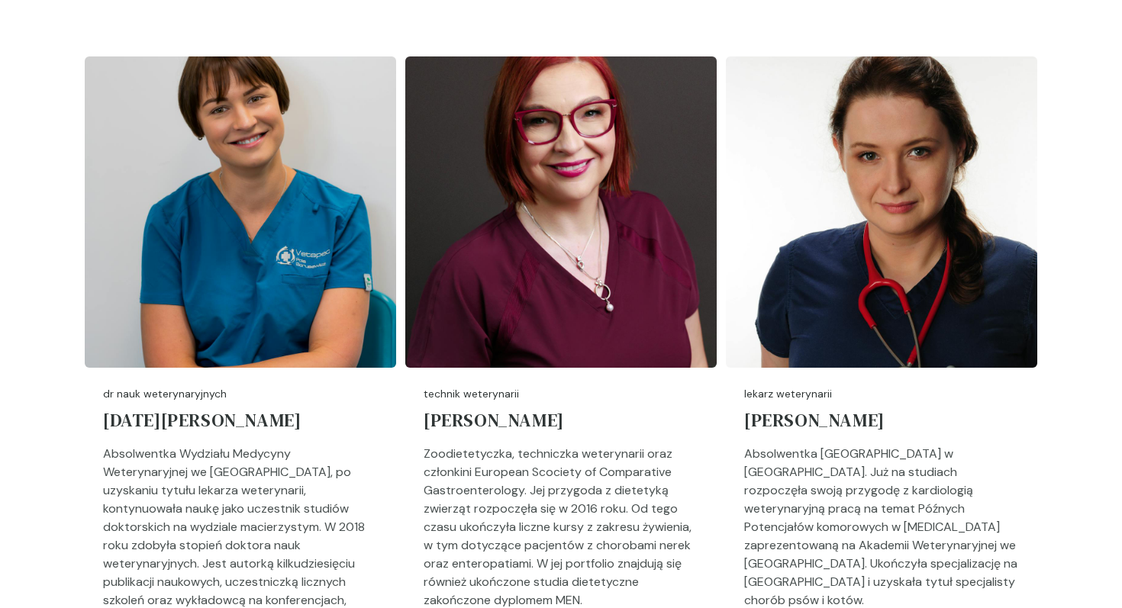
scroll to position [1962, 0]
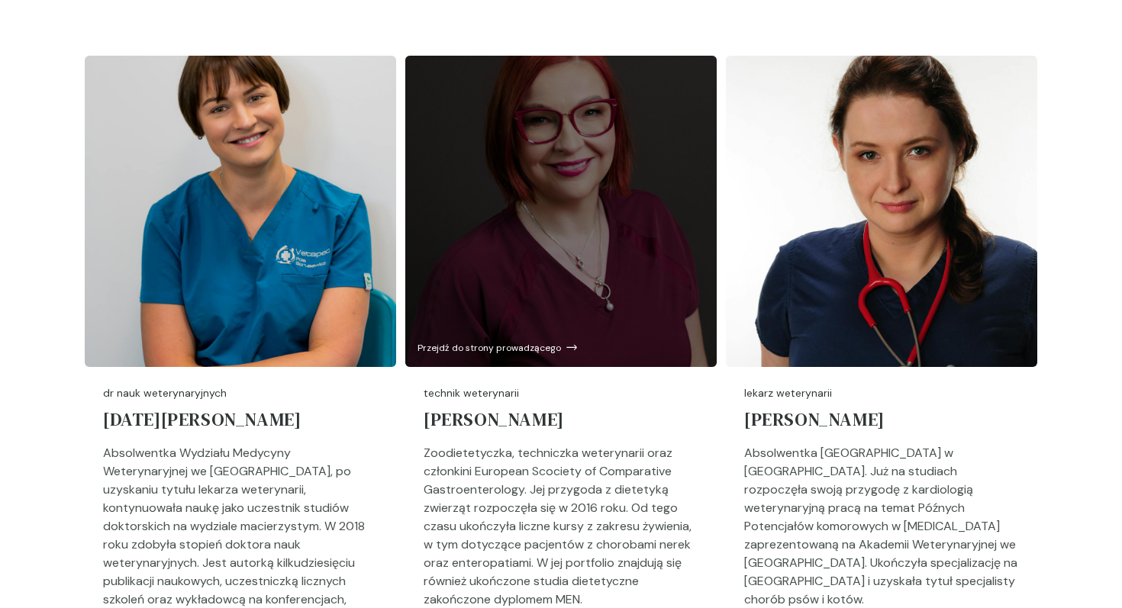
click at [713, 173] on div at bounding box center [560, 211] width 311 height 311
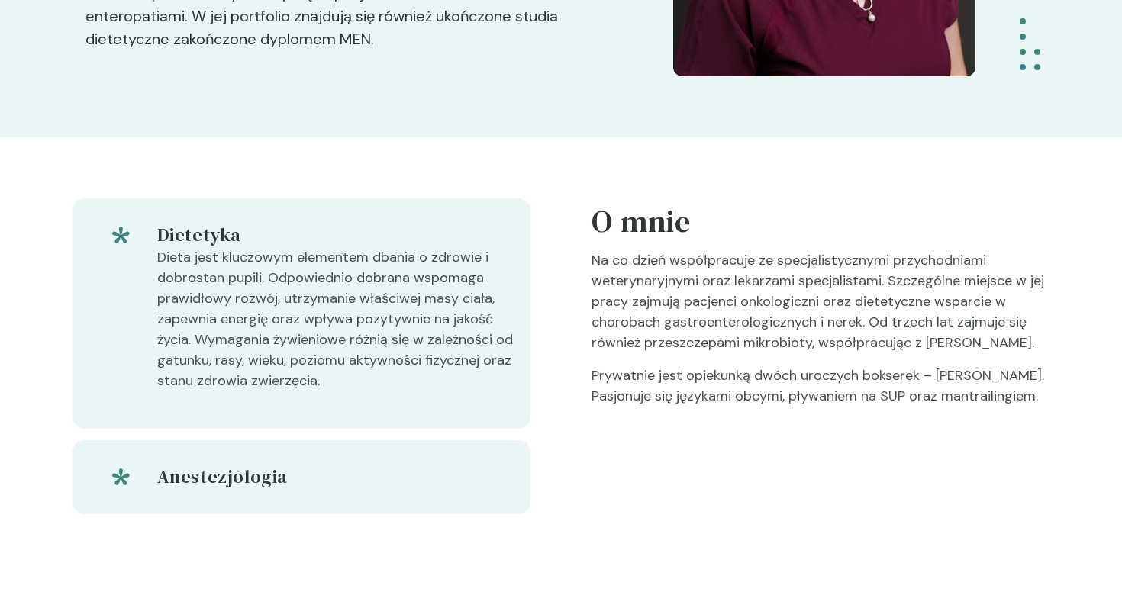
scroll to position [327, 0]
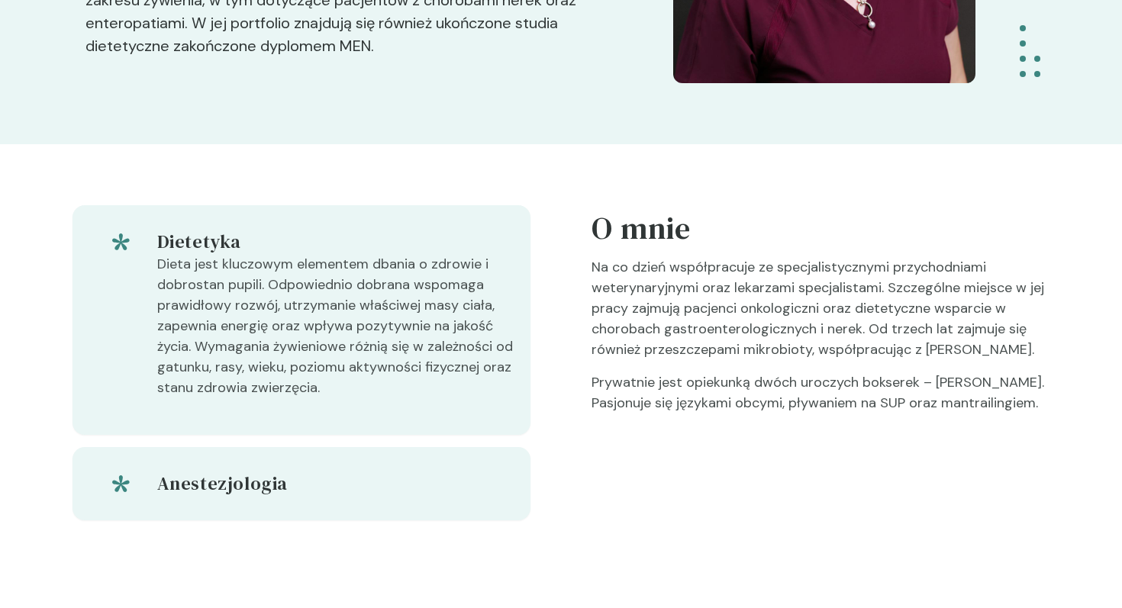
click at [961, 303] on p "Na co dzień współpracuje ze specjalistycznymi przychodniami weterynaryjnymi ora…" at bounding box center [821, 314] width 458 height 115
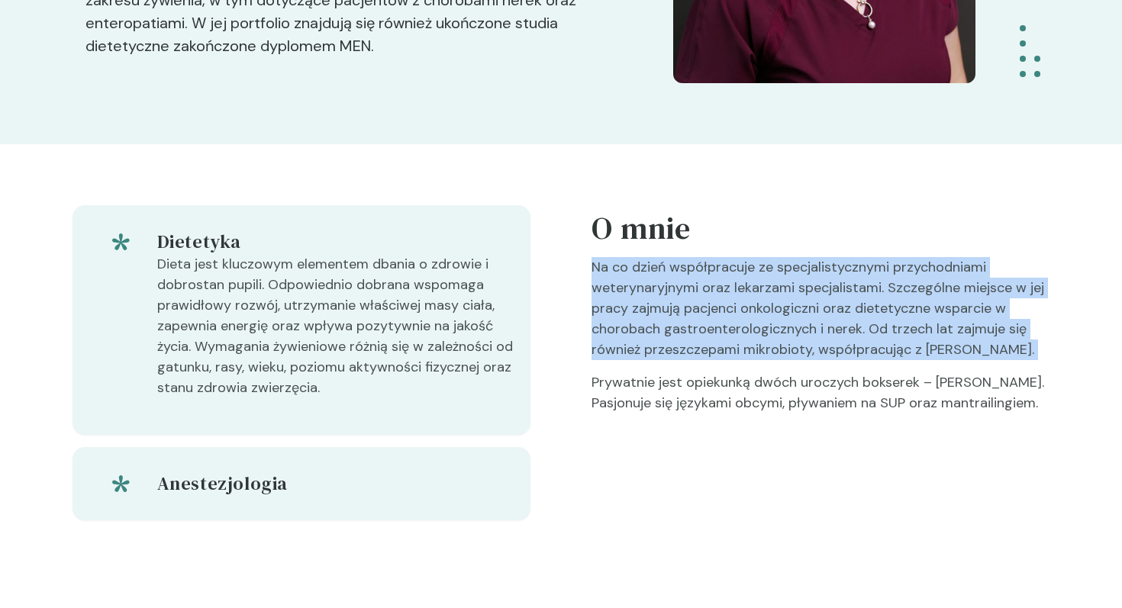
click at [961, 303] on p "Na co dzień współpracuje ze specjalistycznymi przychodniami weterynaryjnymi ora…" at bounding box center [821, 314] width 458 height 115
click at [973, 347] on p "Na co dzień współpracuje ze specjalistycznymi przychodniami weterynaryjnymi ora…" at bounding box center [821, 314] width 458 height 115
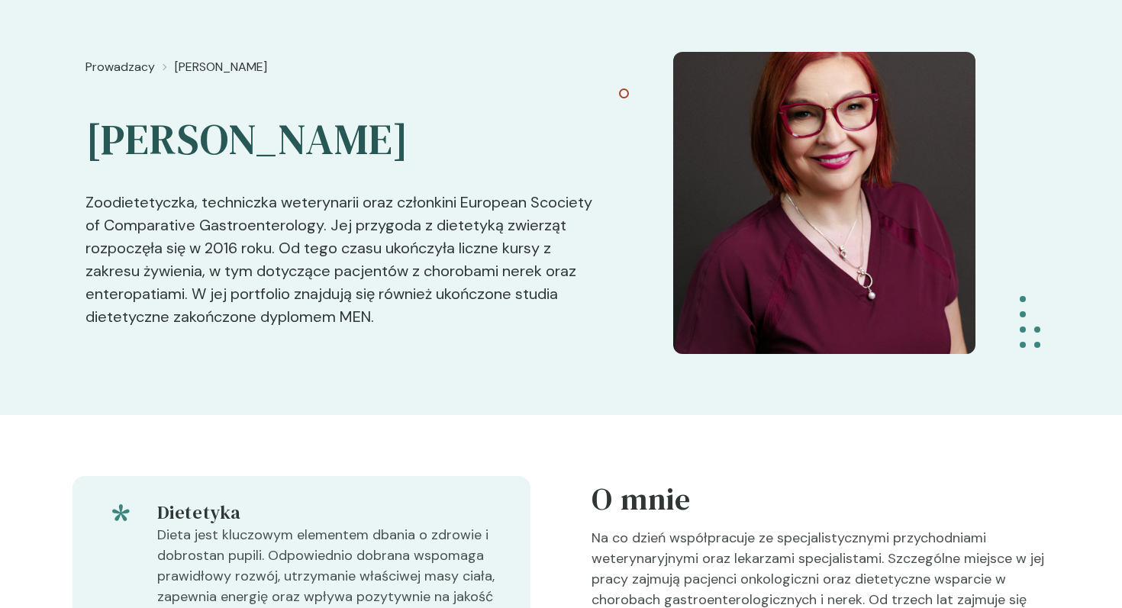
scroll to position [0, 0]
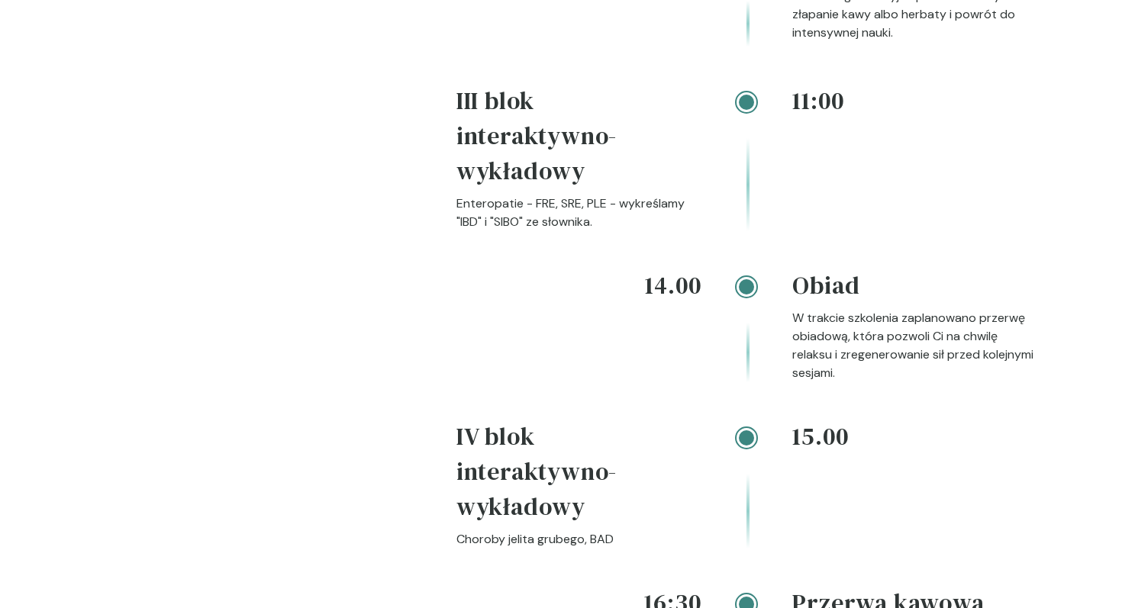
scroll to position [2575, 0]
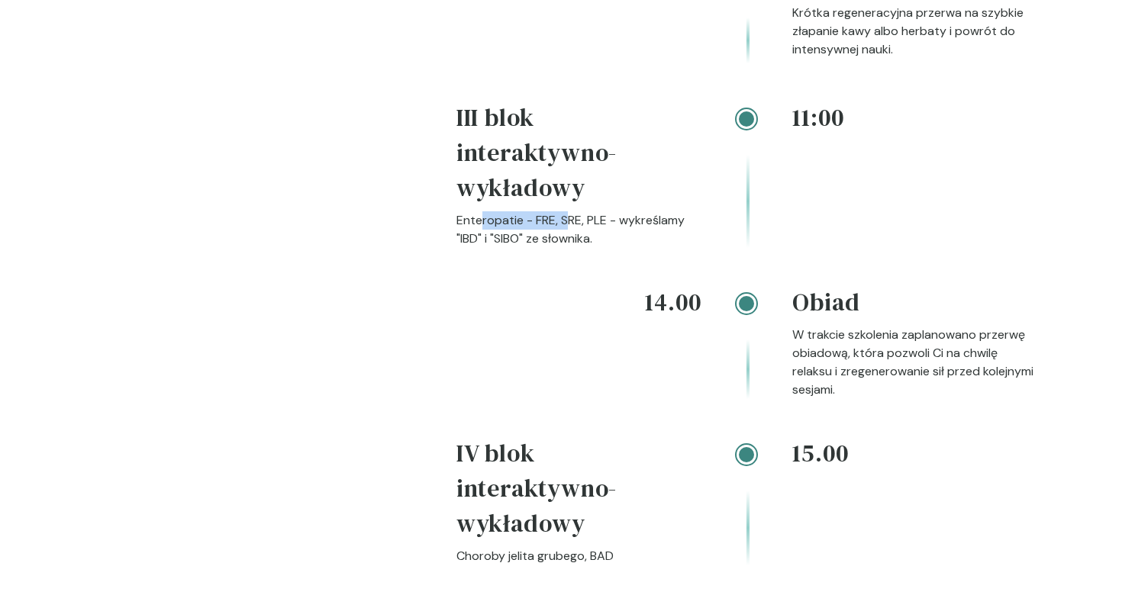
drag, startPoint x: 481, startPoint y: 175, endPoint x: 572, endPoint y: 190, distance: 92.1
click at [572, 211] on p "Enteropatie - FRE, SRE, PLE - wykreślamy "IBD" i "SIBO" ze słownika." at bounding box center [579, 229] width 245 height 37
click at [583, 211] on p "Enteropatie - FRE, SRE, PLE - wykreślamy "IBD" i "SIBO" ze słownika." at bounding box center [579, 229] width 245 height 37
click at [599, 211] on p "Enteropatie - FRE, SRE, PLE - wykreślamy "IBD" i "SIBO" ze słownika." at bounding box center [579, 229] width 245 height 37
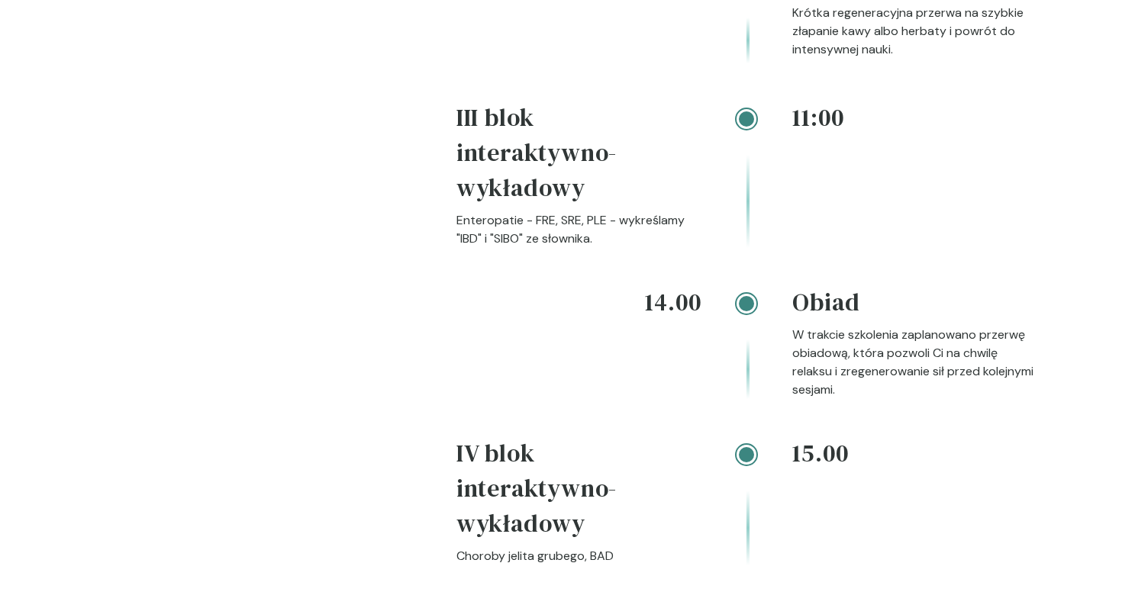
click at [669, 211] on p "Enteropatie - FRE, SRE, PLE - wykreślamy "IBD" i "SIBO" ze słownika." at bounding box center [579, 229] width 245 height 37
click at [533, 211] on p "Enteropatie - FRE, SRE, PLE - wykreślamy "IBD" i "SIBO" ze słownika." at bounding box center [579, 229] width 245 height 37
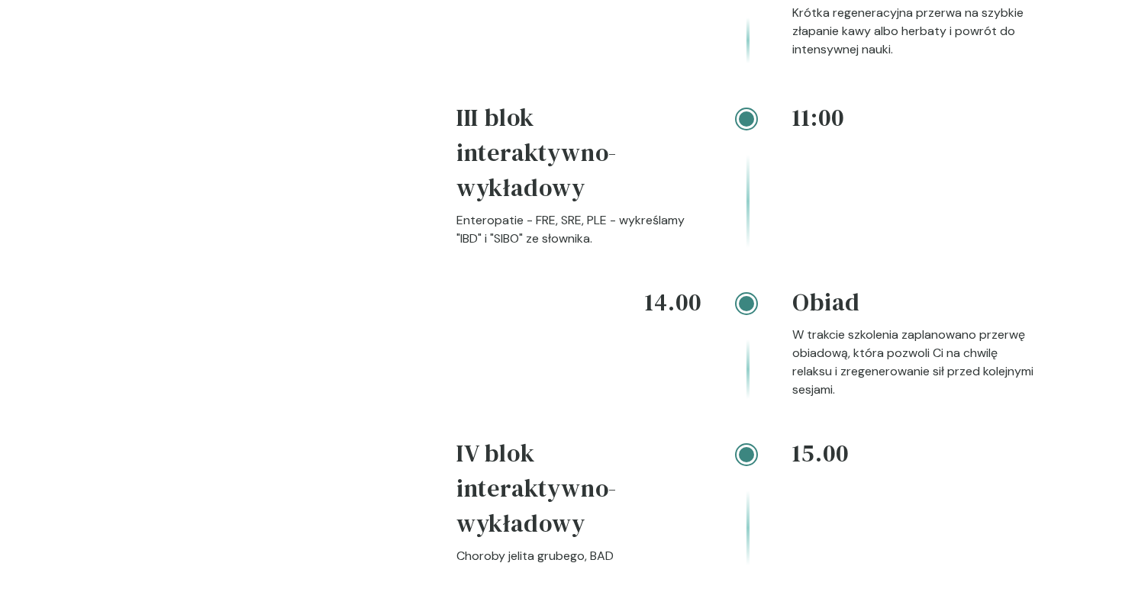
click at [573, 211] on p "Enteropatie - FRE, SRE, PLE - wykreślamy "IBD" i "SIBO" ze słownika." at bounding box center [579, 229] width 245 height 37
click at [653, 224] on div "11:00 III blok interaktywno-wykładowy Enteropatie - FRE, SRE, PLE - wykreślamy …" at bounding box center [747, 192] width 581 height 185
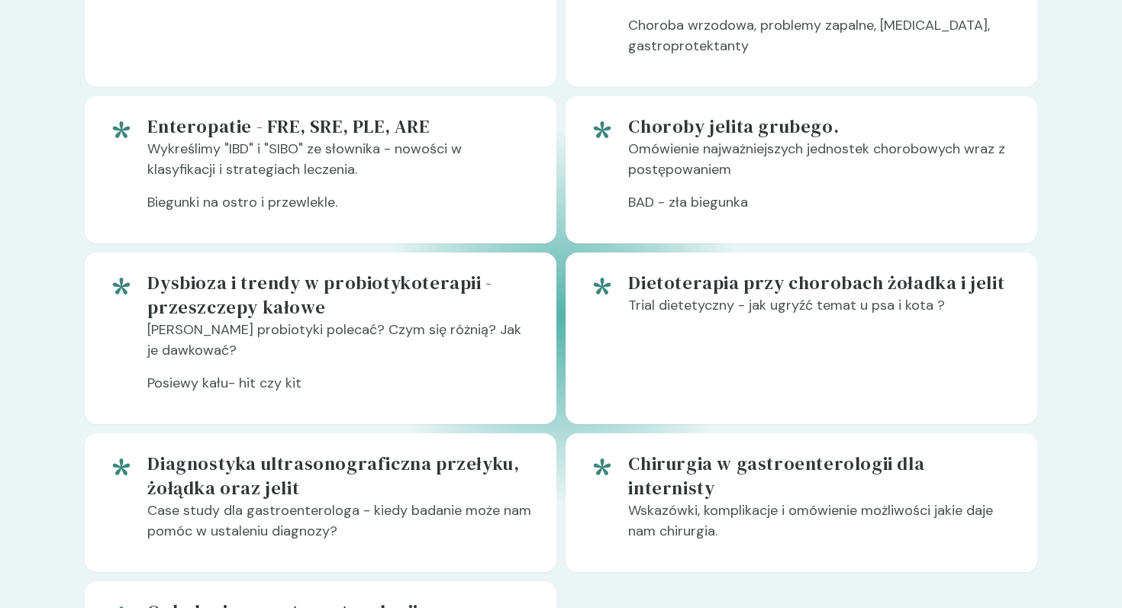
scroll to position [1052, 0]
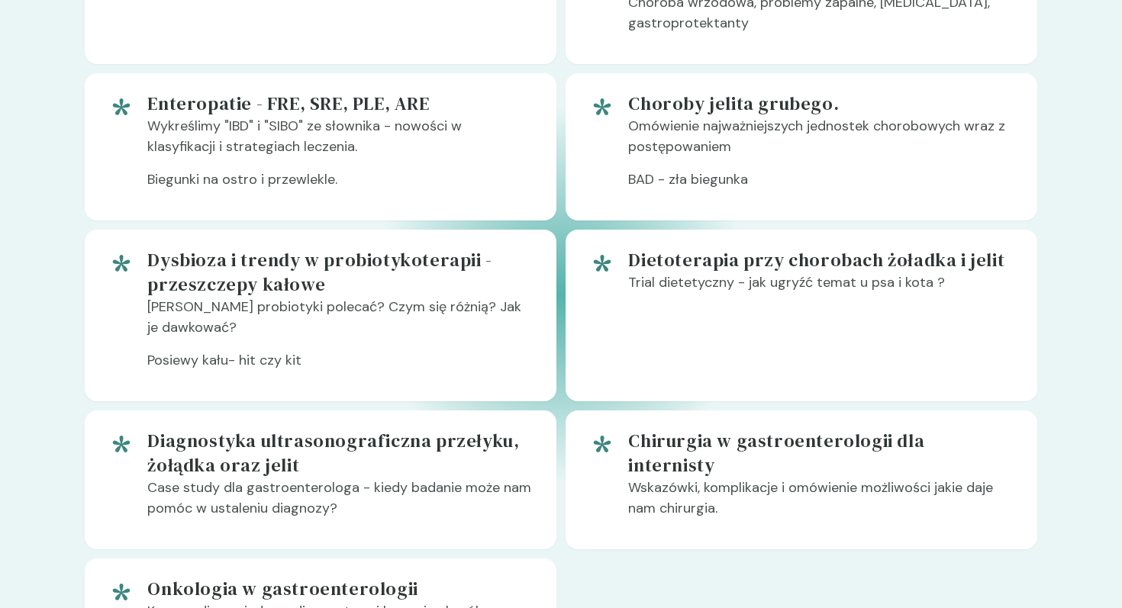
click at [321, 313] on p "Jakie probiotyki polecać? Czym się różnią? Jak je dawkować?" at bounding box center [339, 323] width 385 height 53
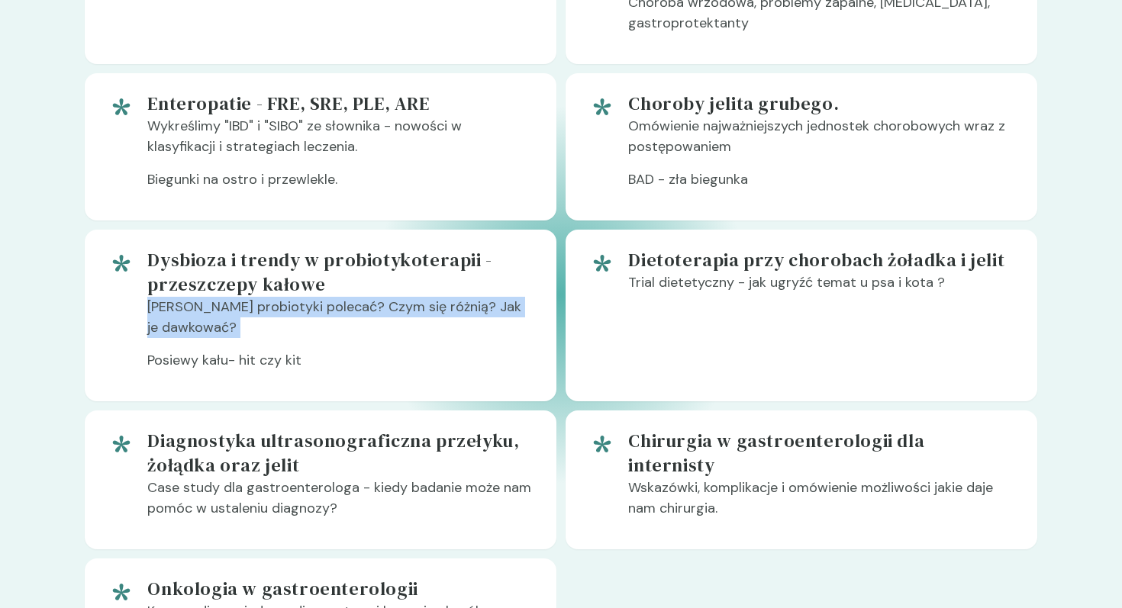
click at [321, 313] on p "Jakie probiotyki polecać? Czym się różnią? Jak je dawkować?" at bounding box center [339, 323] width 385 height 53
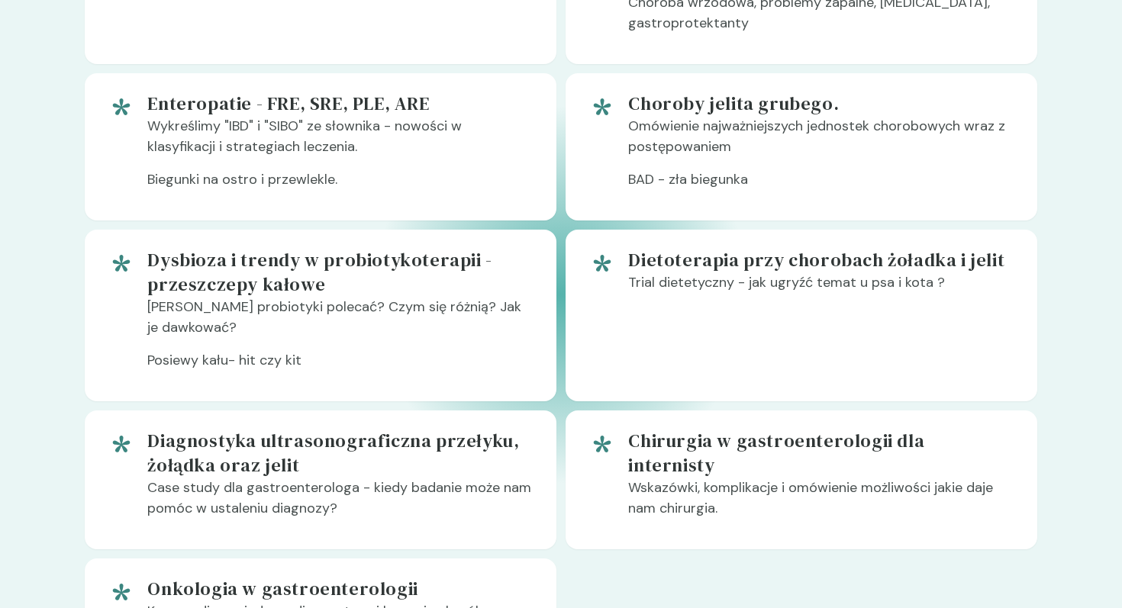
click at [272, 343] on p "Jakie probiotyki polecać? Czym się różnią? Jak je dawkować?" at bounding box center [339, 323] width 385 height 53
click at [271, 356] on p "Posiewy kału- hit czy kit" at bounding box center [339, 366] width 385 height 33
click at [344, 373] on p "Posiewy kału- hit czy kit" at bounding box center [339, 366] width 385 height 33
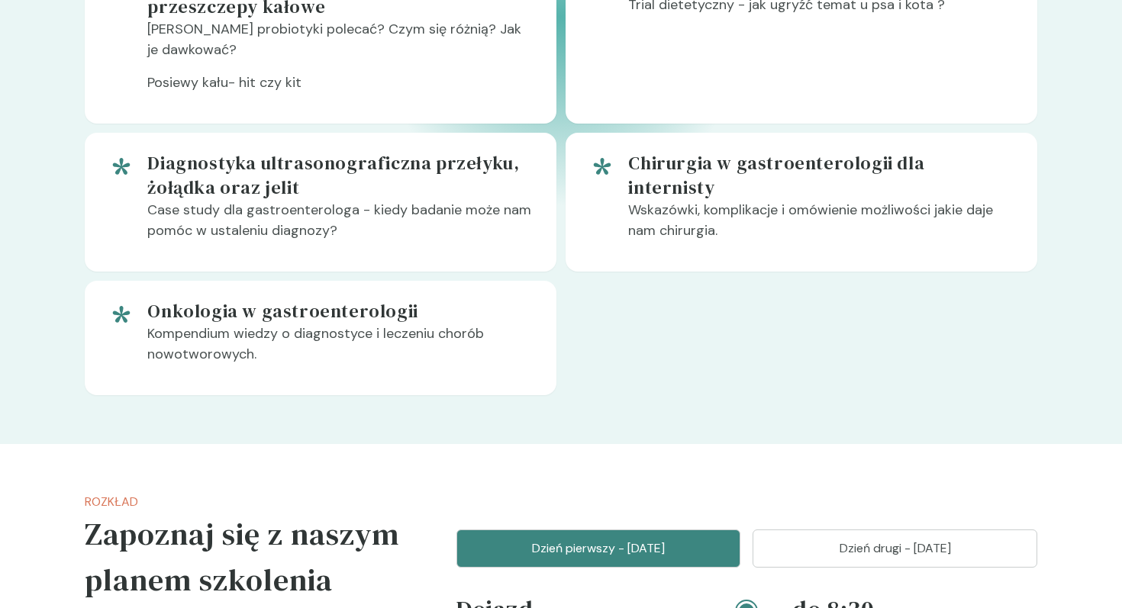
scroll to position [1037, 0]
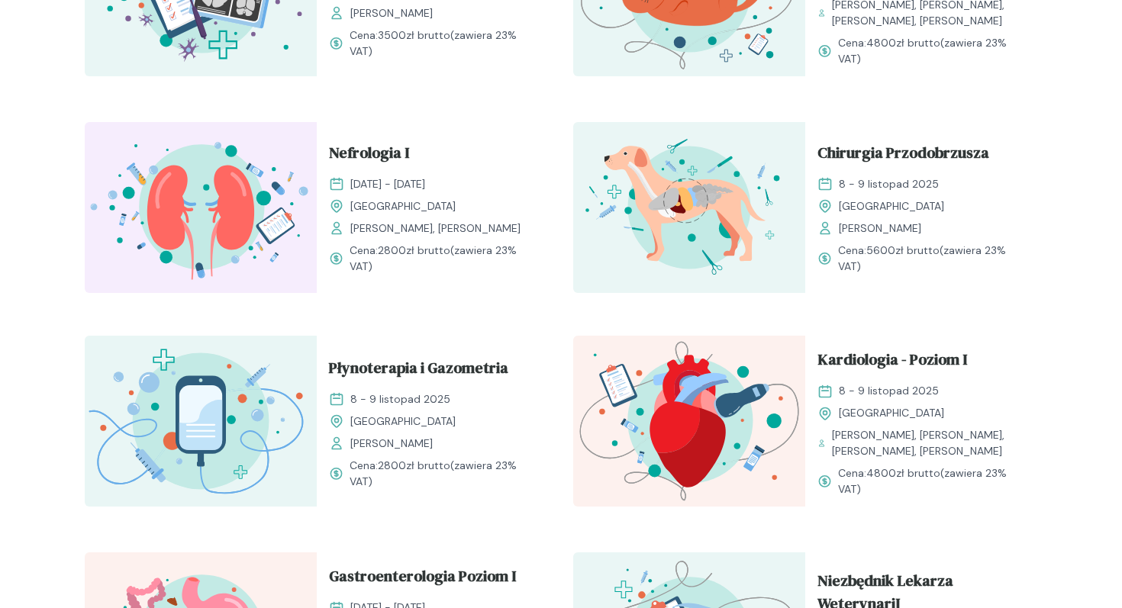
scroll to position [648, 0]
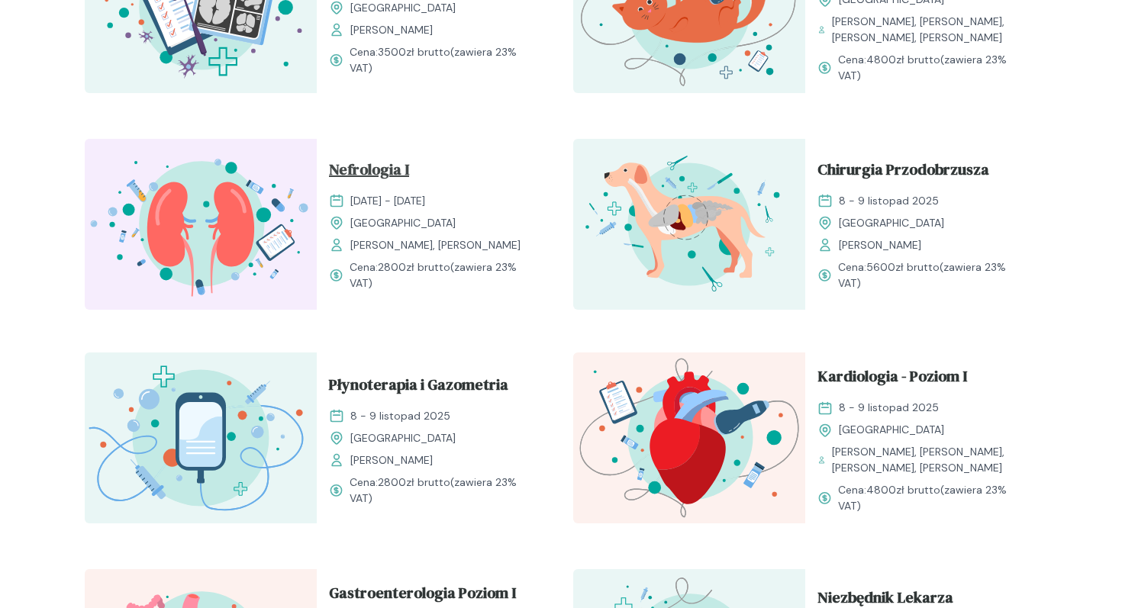
click at [377, 176] on span "Nefrologia I" at bounding box center [369, 172] width 80 height 29
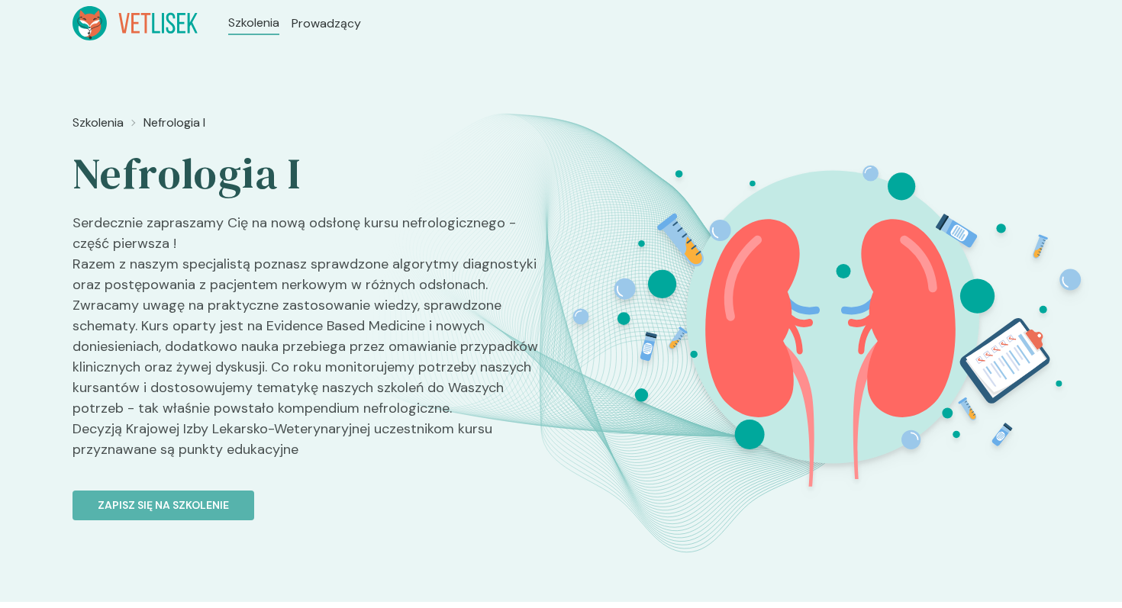
click at [175, 608] on div "Szkolenia Nefrologia I Nefrologia I Serdecznie zapraszamy Cię na nową odsłonę k…" at bounding box center [311, 379] width 476 height 542
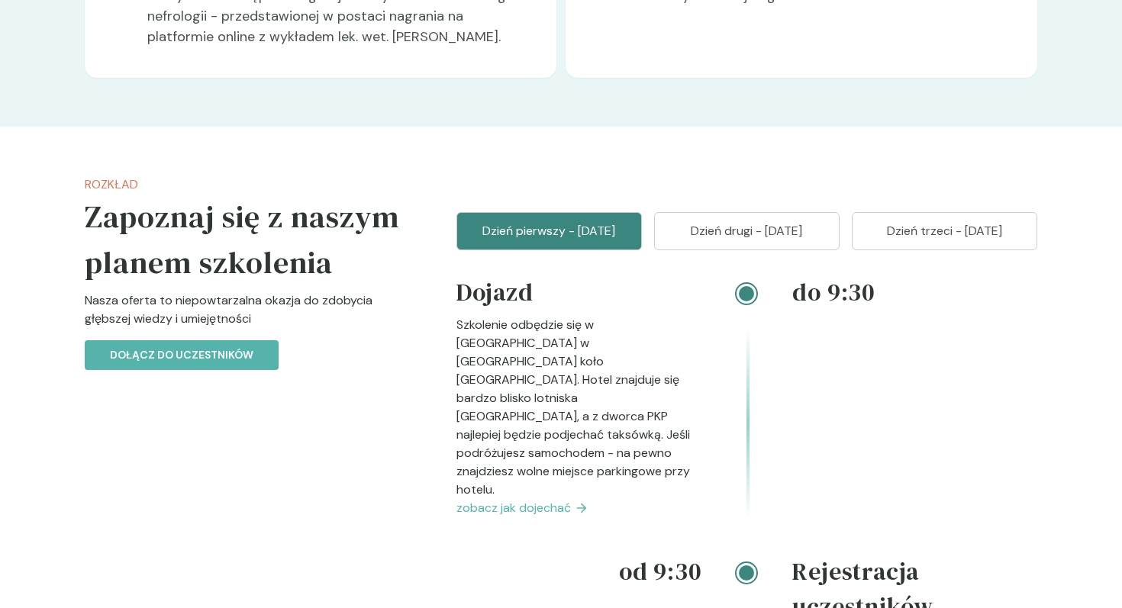
scroll to position [1610, 0]
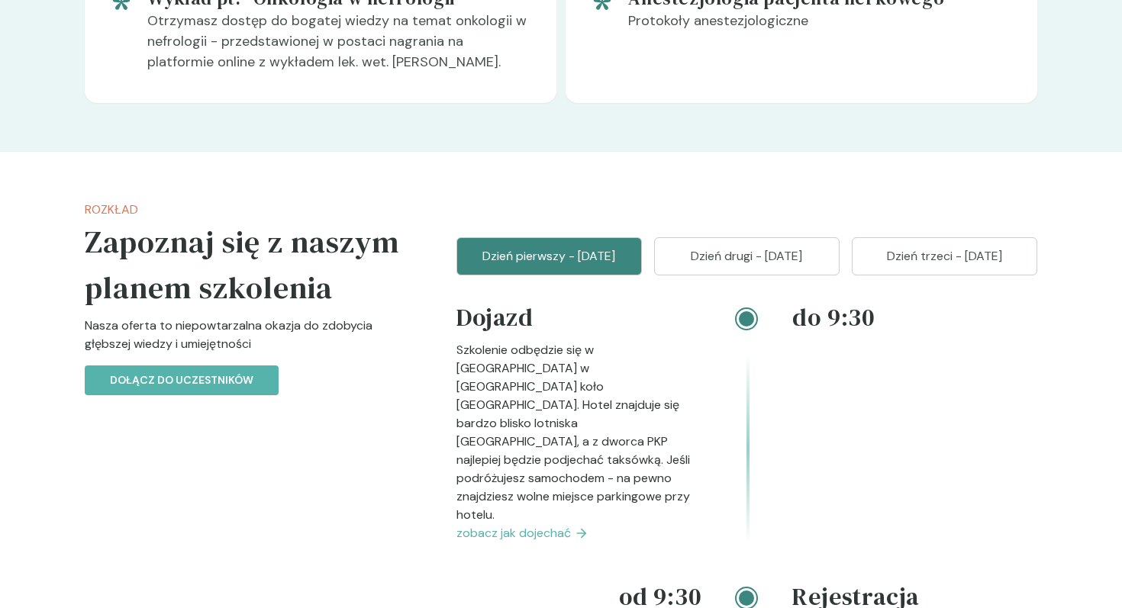
click at [783, 266] on p "Dzień drugi - [DATE]" at bounding box center [746, 256] width 147 height 18
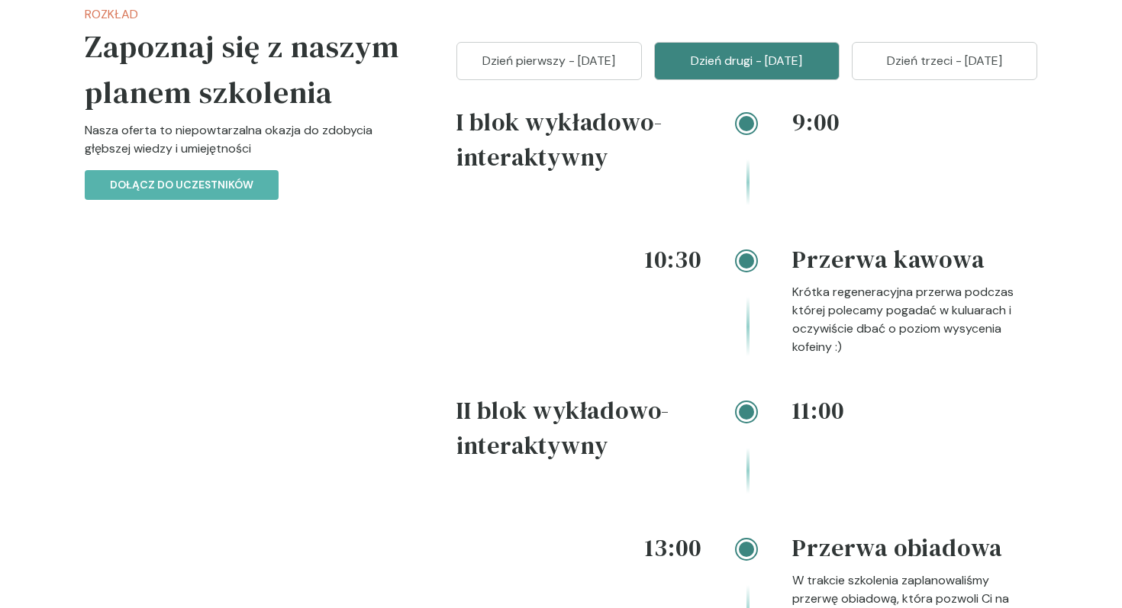
scroll to position [1803, 0]
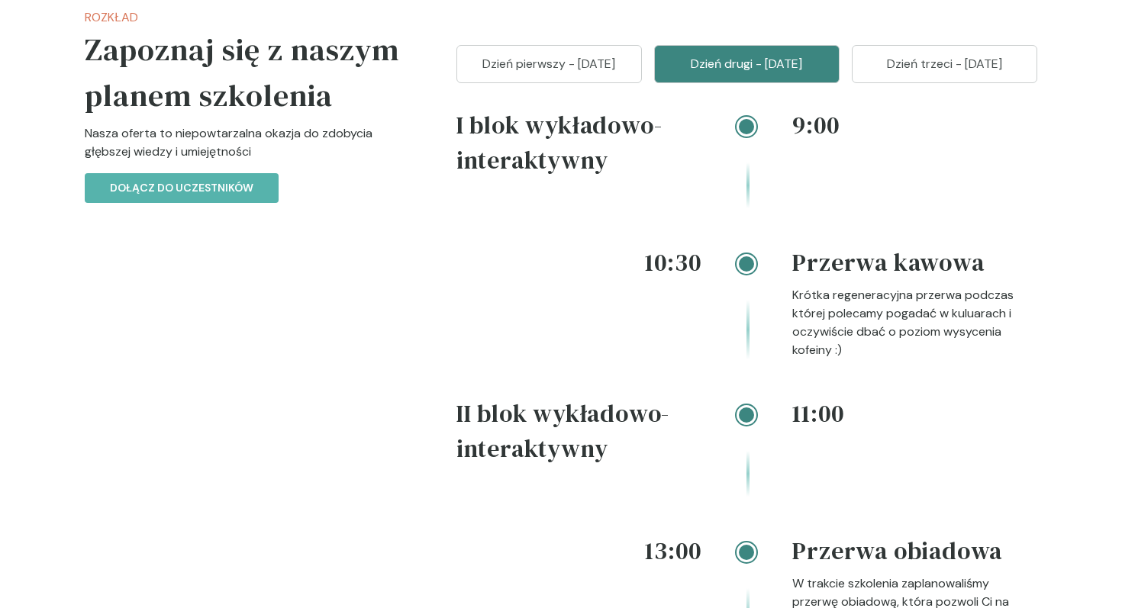
click at [619, 73] on p "Dzień pierwszy - [DATE]" at bounding box center [549, 64] width 147 height 18
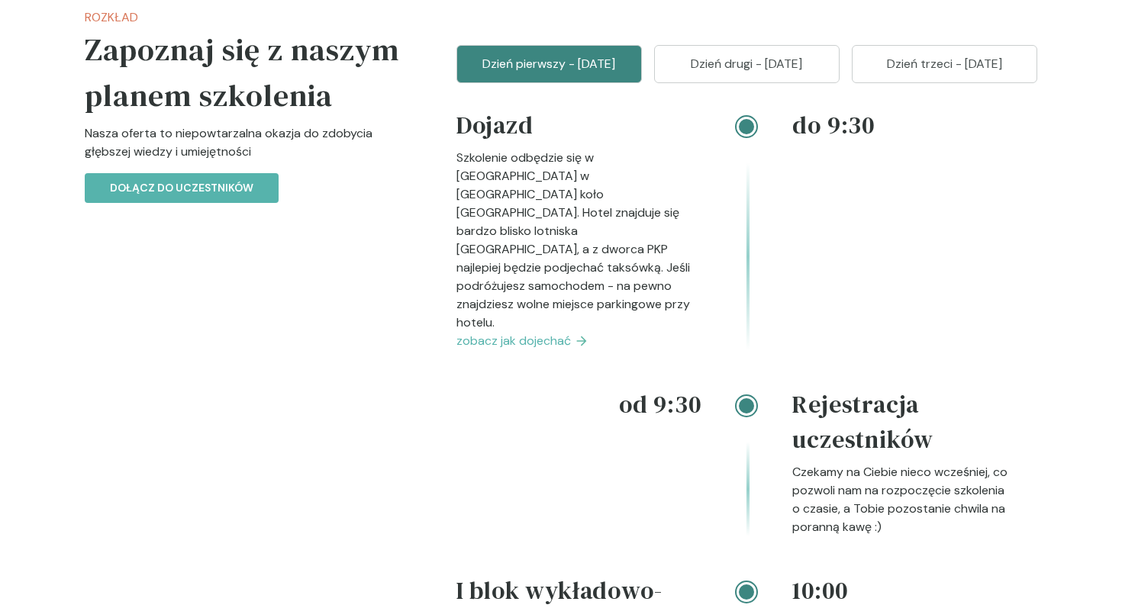
click at [737, 73] on p "Dzień drugi - [DATE]" at bounding box center [746, 64] width 147 height 18
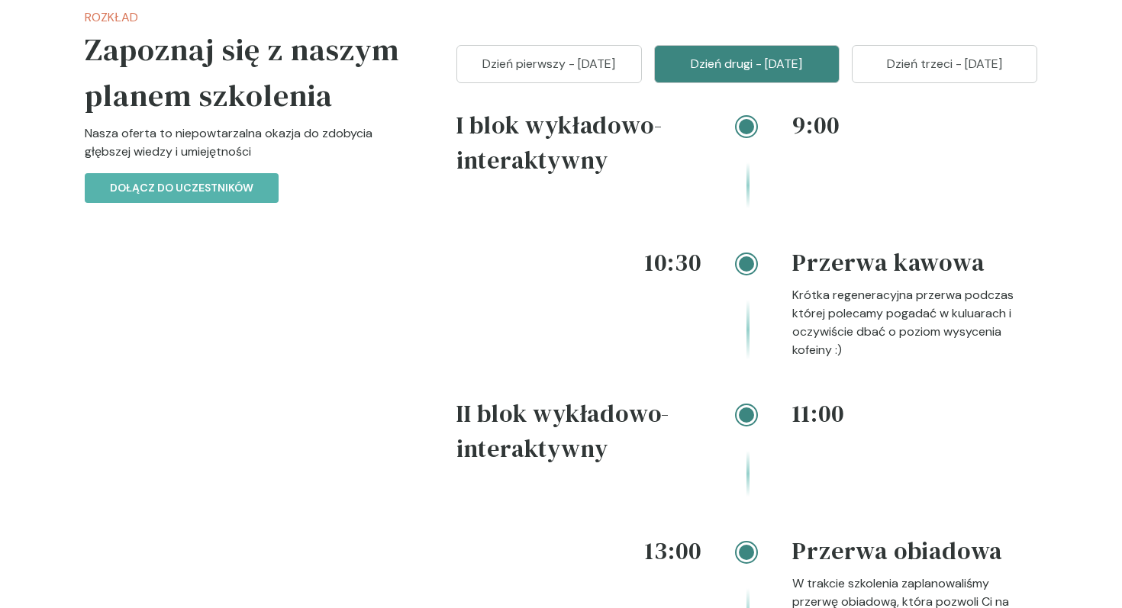
click at [912, 73] on p "Dzień trzeci - [DATE]" at bounding box center [944, 64] width 147 height 18
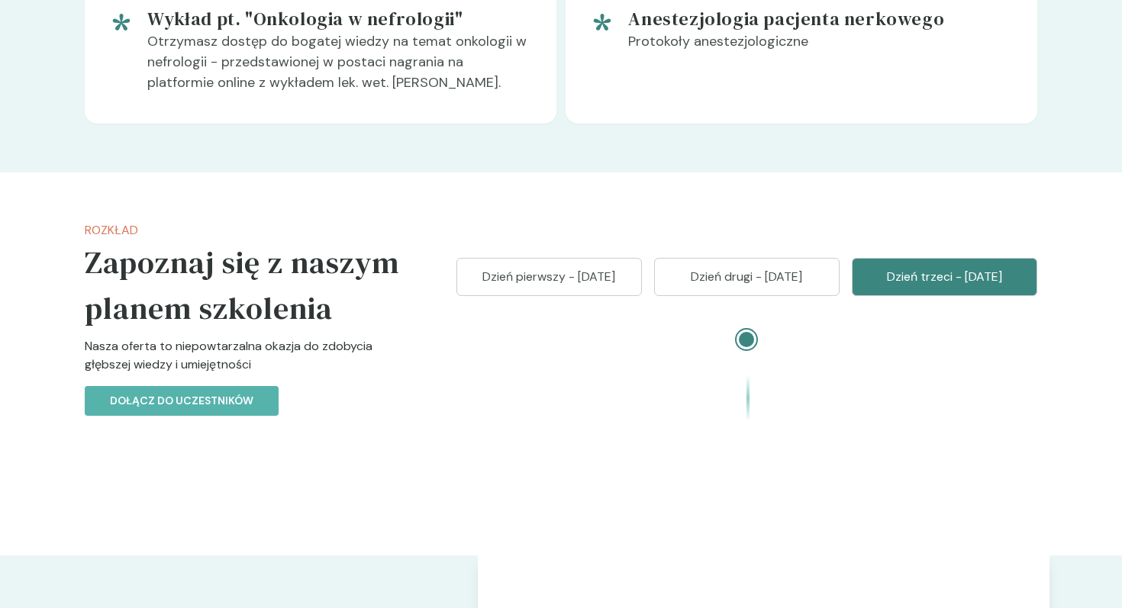
scroll to position [1596, 0]
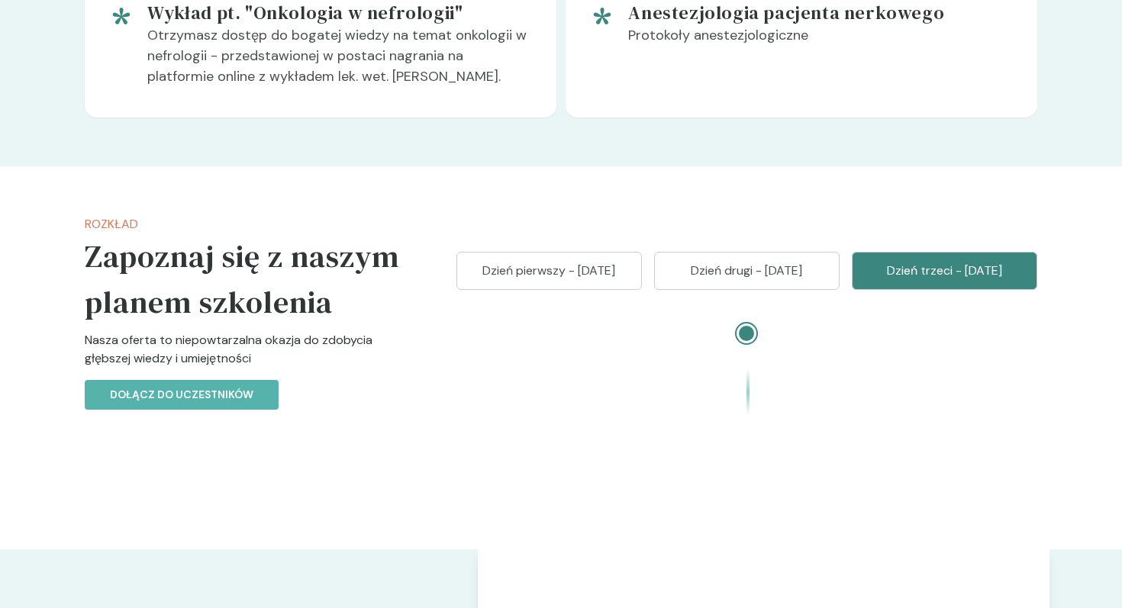
click at [644, 291] on div "Rozkład Zapoznaj się z naszym planem szkolenia Nasza oferta to niepowtarzalna o…" at bounding box center [561, 357] width 977 height 383
click at [613, 280] on p "Dzień pierwszy - [DATE]" at bounding box center [549, 271] width 147 height 18
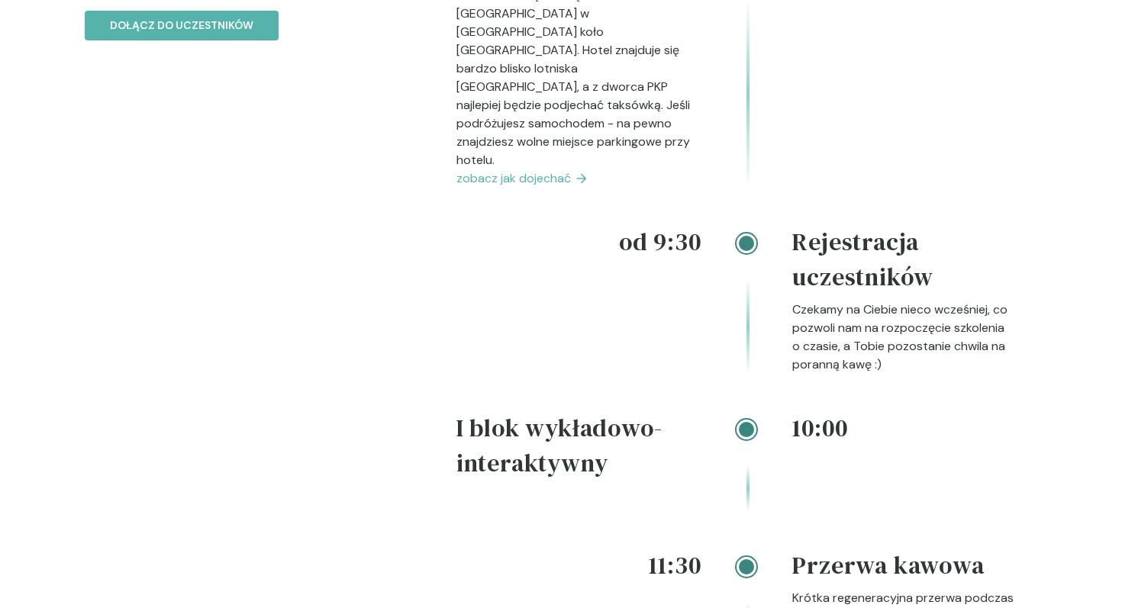
scroll to position [1636, 0]
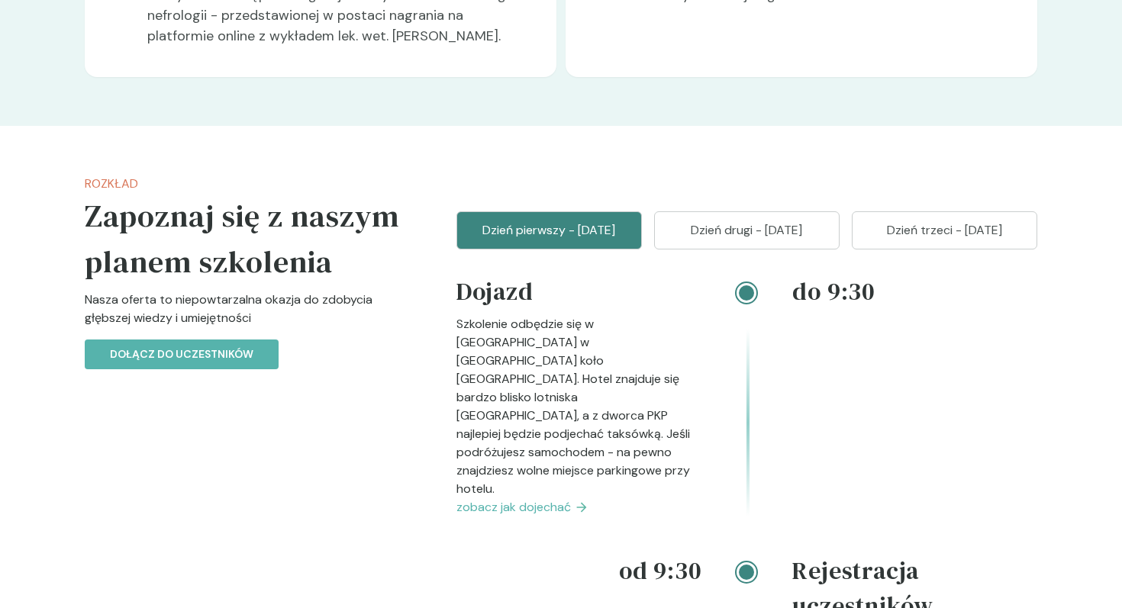
click at [774, 240] on p "Dzień drugi - [DATE]" at bounding box center [746, 230] width 147 height 18
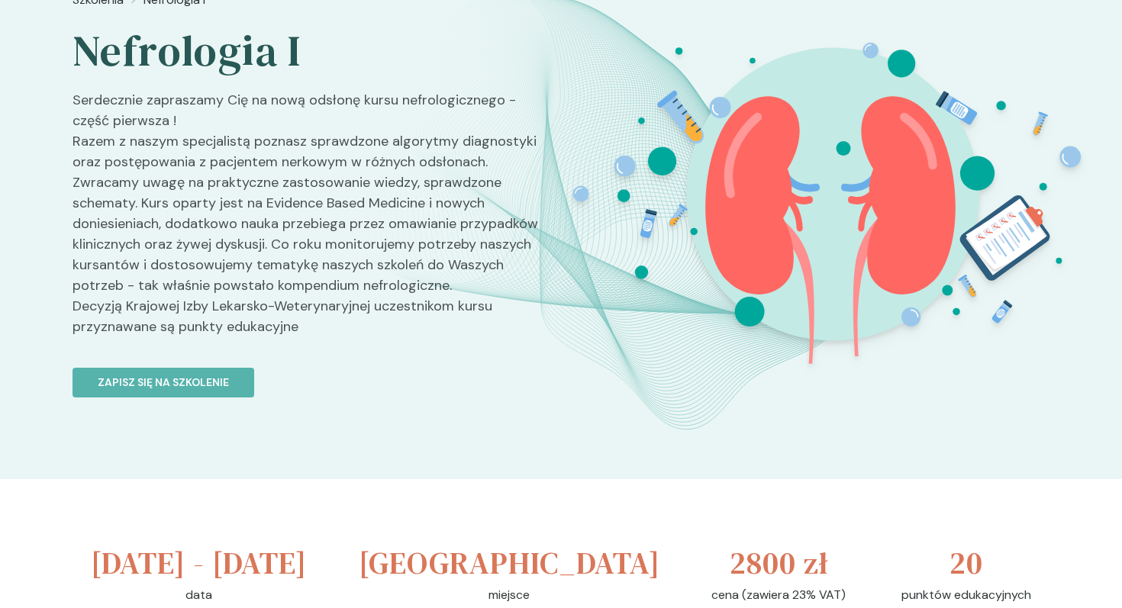
scroll to position [0, 0]
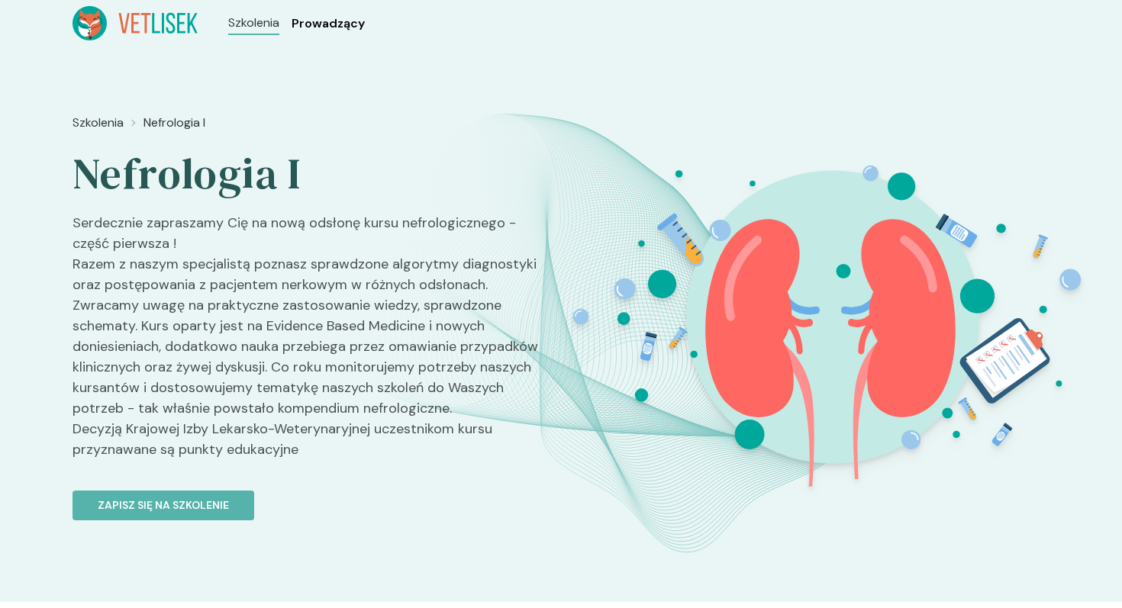
click at [298, 19] on span "Prowadzący" at bounding box center [328, 24] width 73 height 18
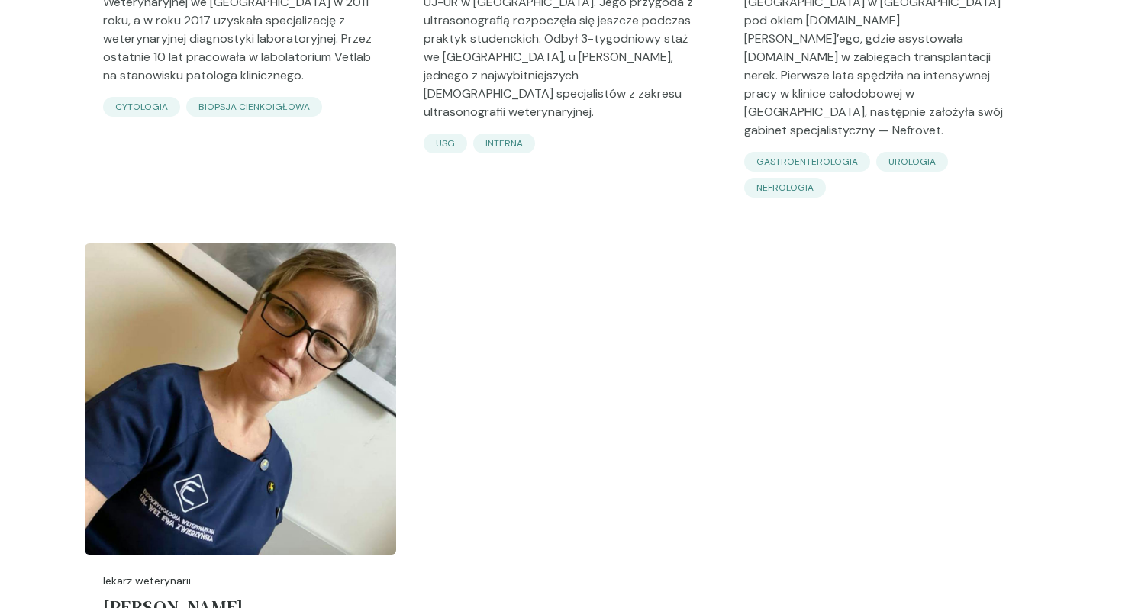
scroll to position [5702, 0]
